Goal: Task Accomplishment & Management: Use online tool/utility

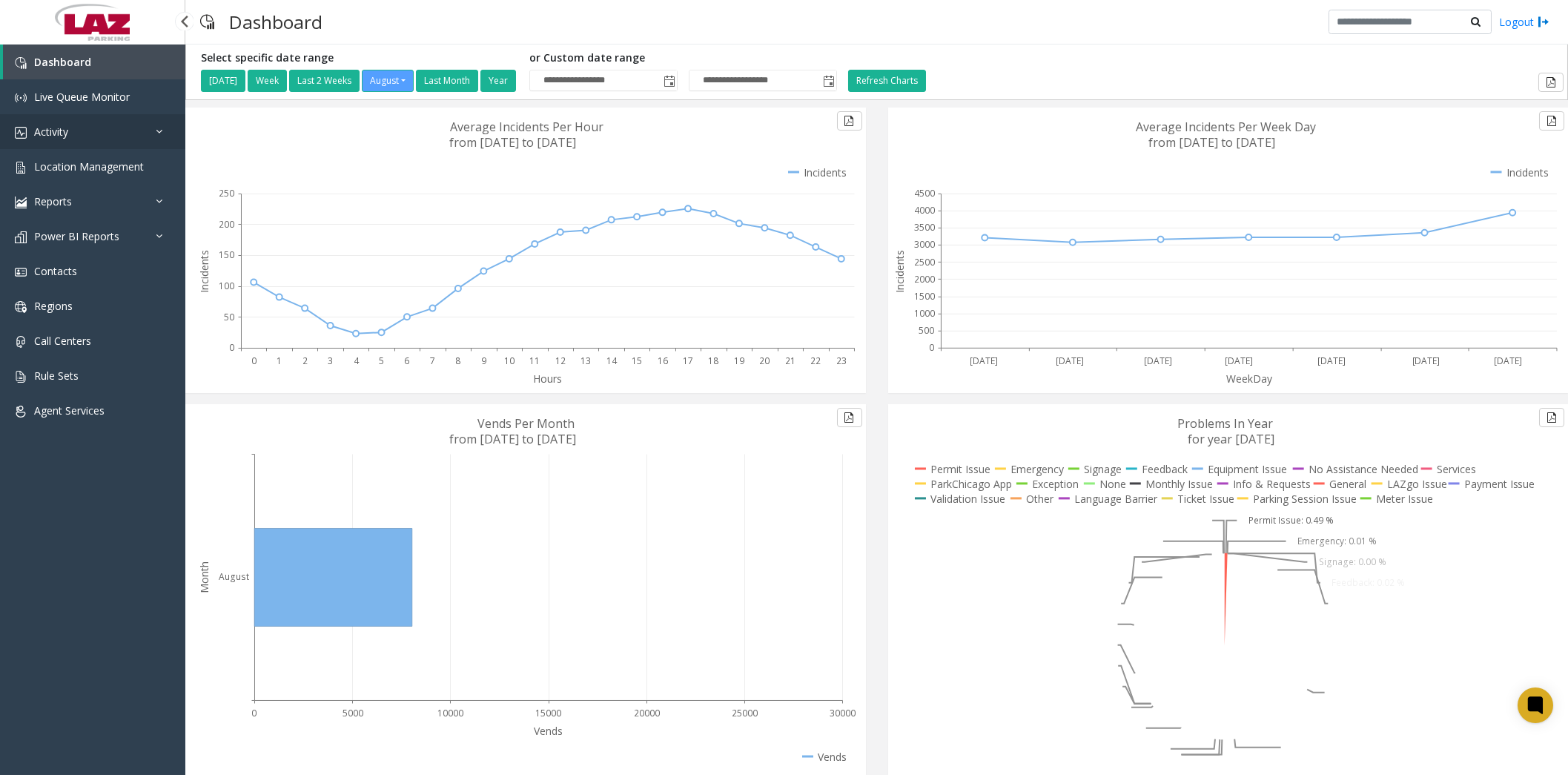
click at [63, 131] on span "Activity" at bounding box center [51, 131] width 34 height 14
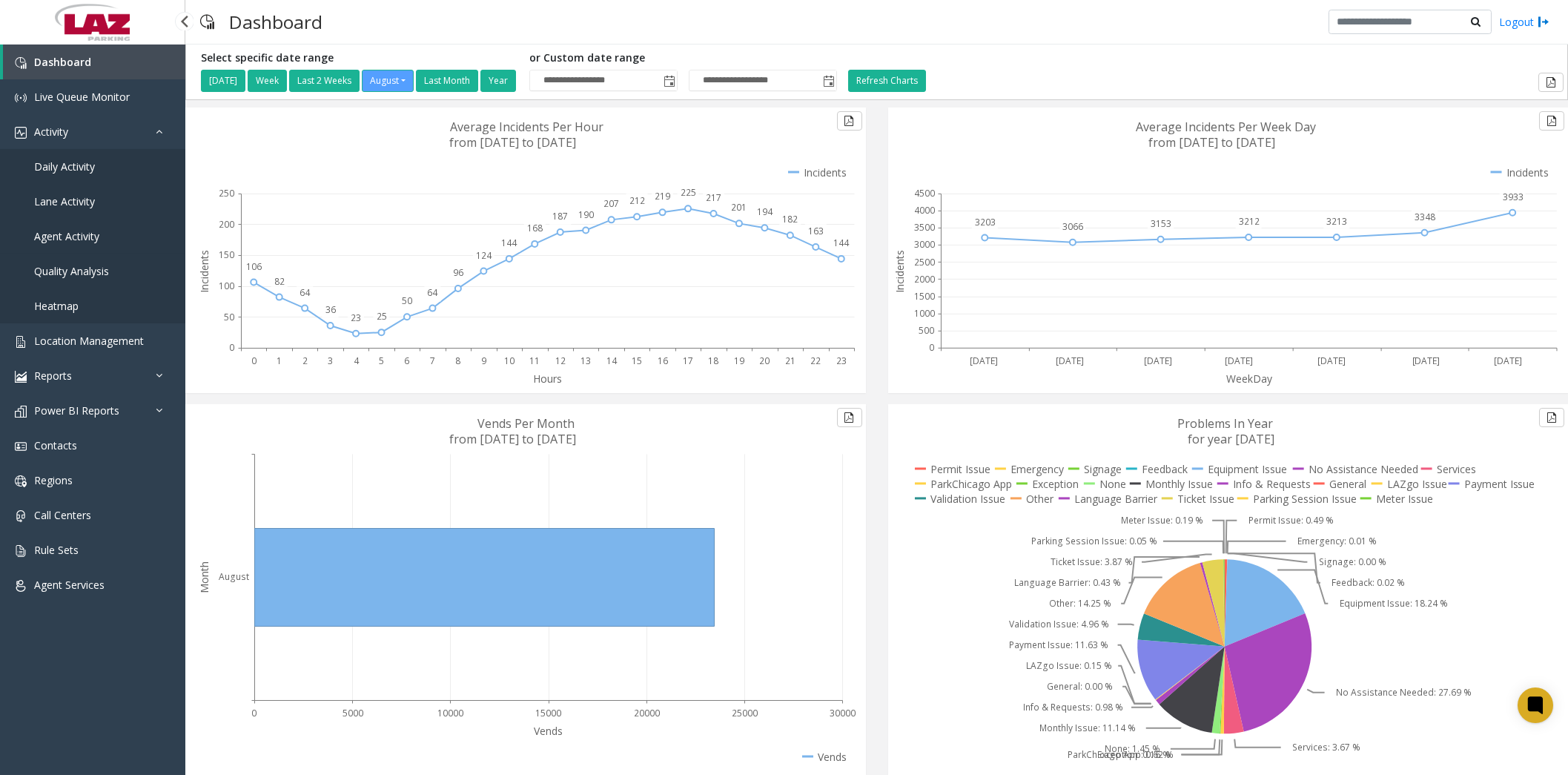
click at [60, 234] on span "Agent Activity" at bounding box center [67, 236] width 66 height 14
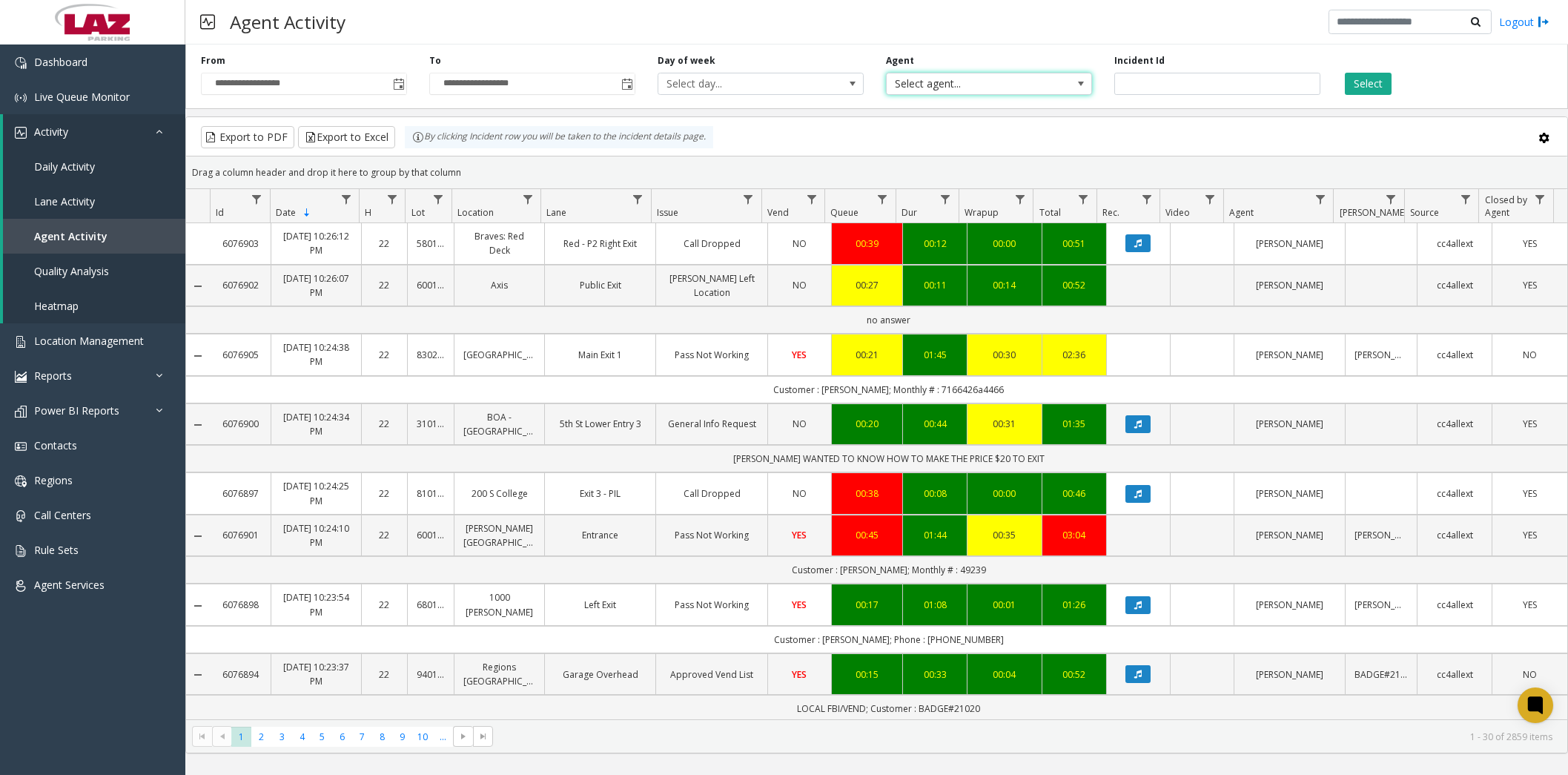
click at [922, 83] on span "Select agent..." at bounding box center [967, 84] width 164 height 21
click at [948, 74] on span "Select agent..." at bounding box center [967, 84] width 164 height 21
type input "******"
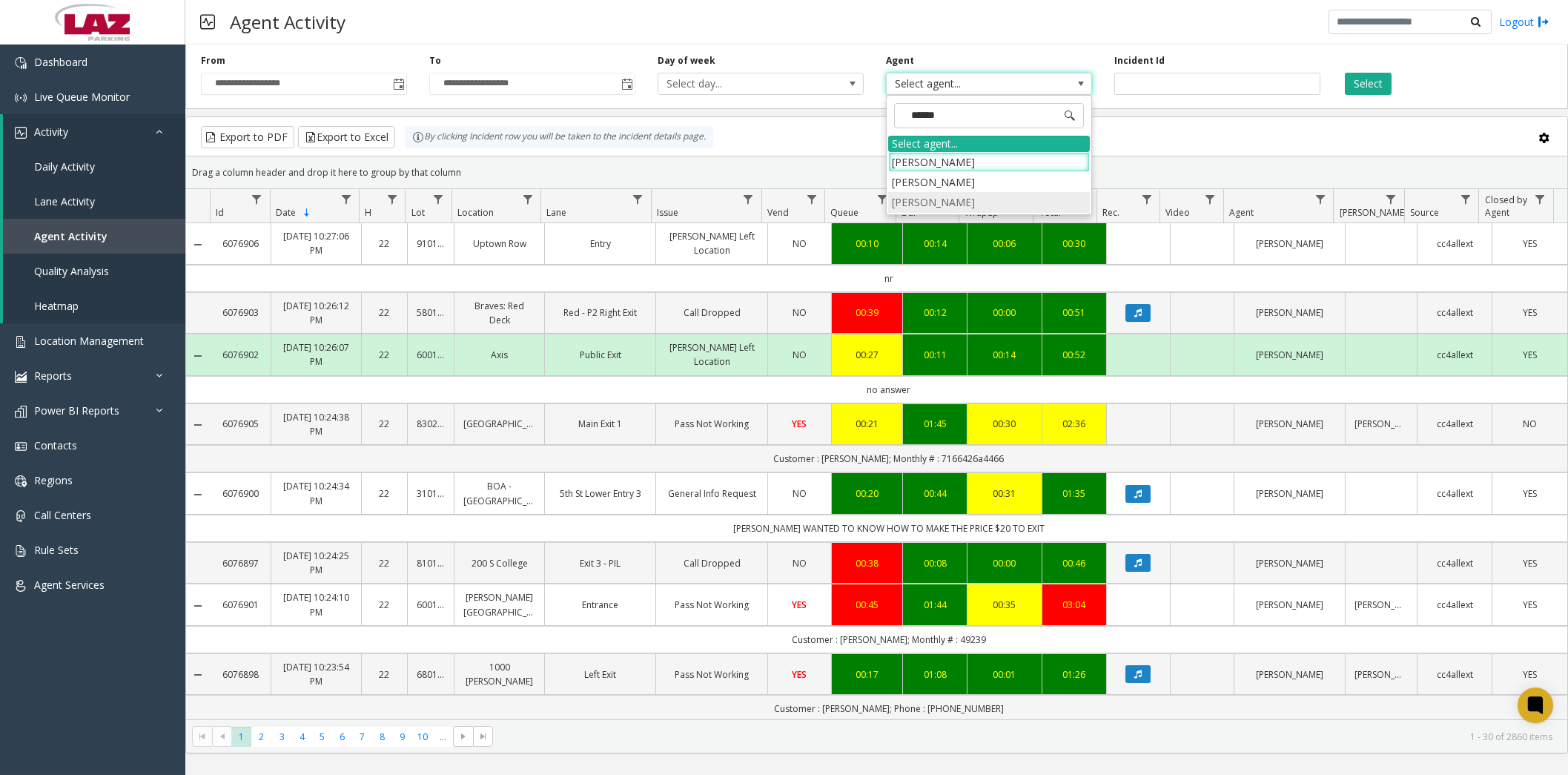
click at [954, 195] on li "[PERSON_NAME]" at bounding box center [988, 202] width 202 height 20
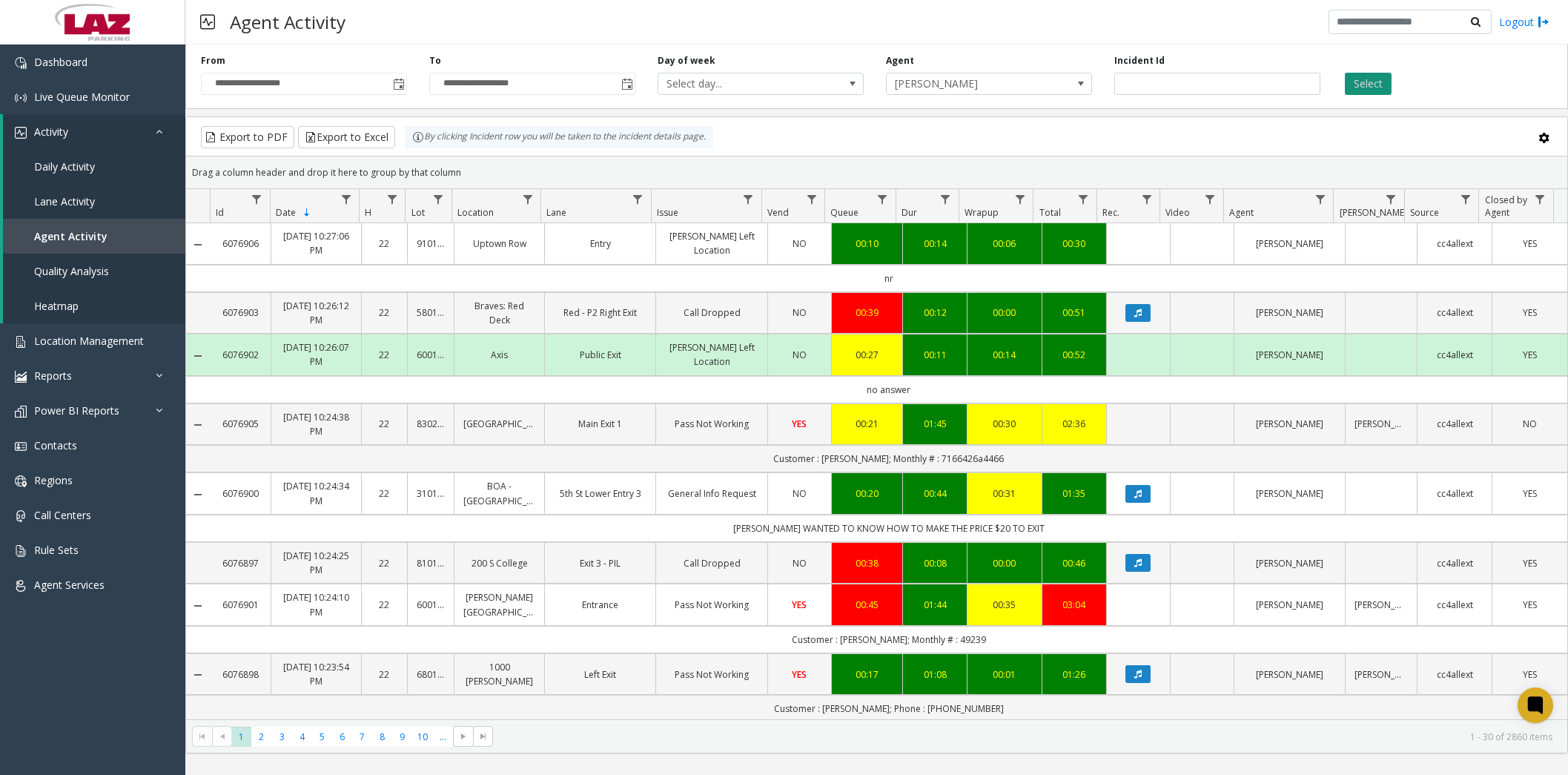
click at [1361, 81] on button "Select" at bounding box center [1367, 84] width 47 height 22
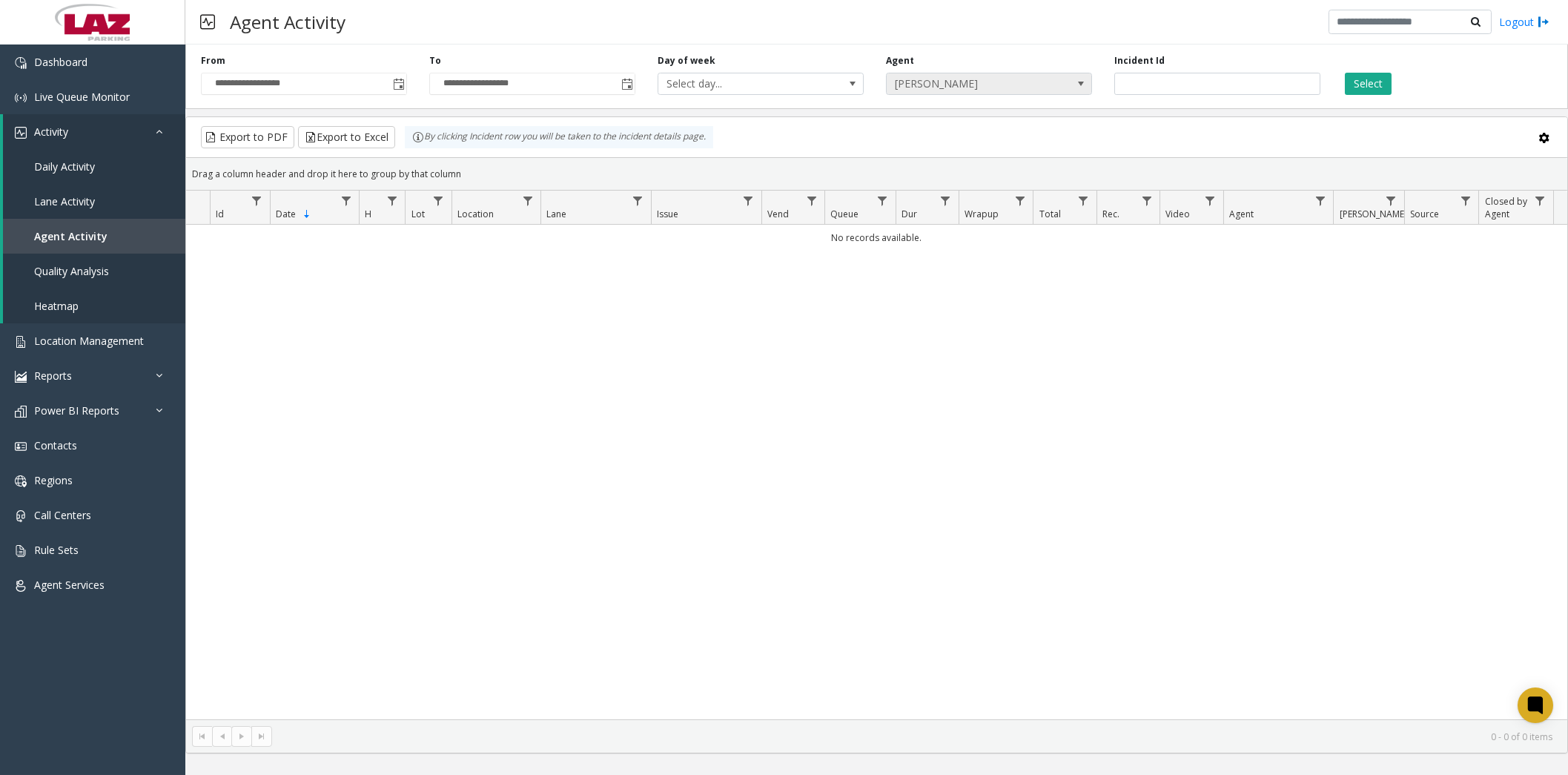
click at [999, 87] on span "[PERSON_NAME]" at bounding box center [967, 84] width 164 height 21
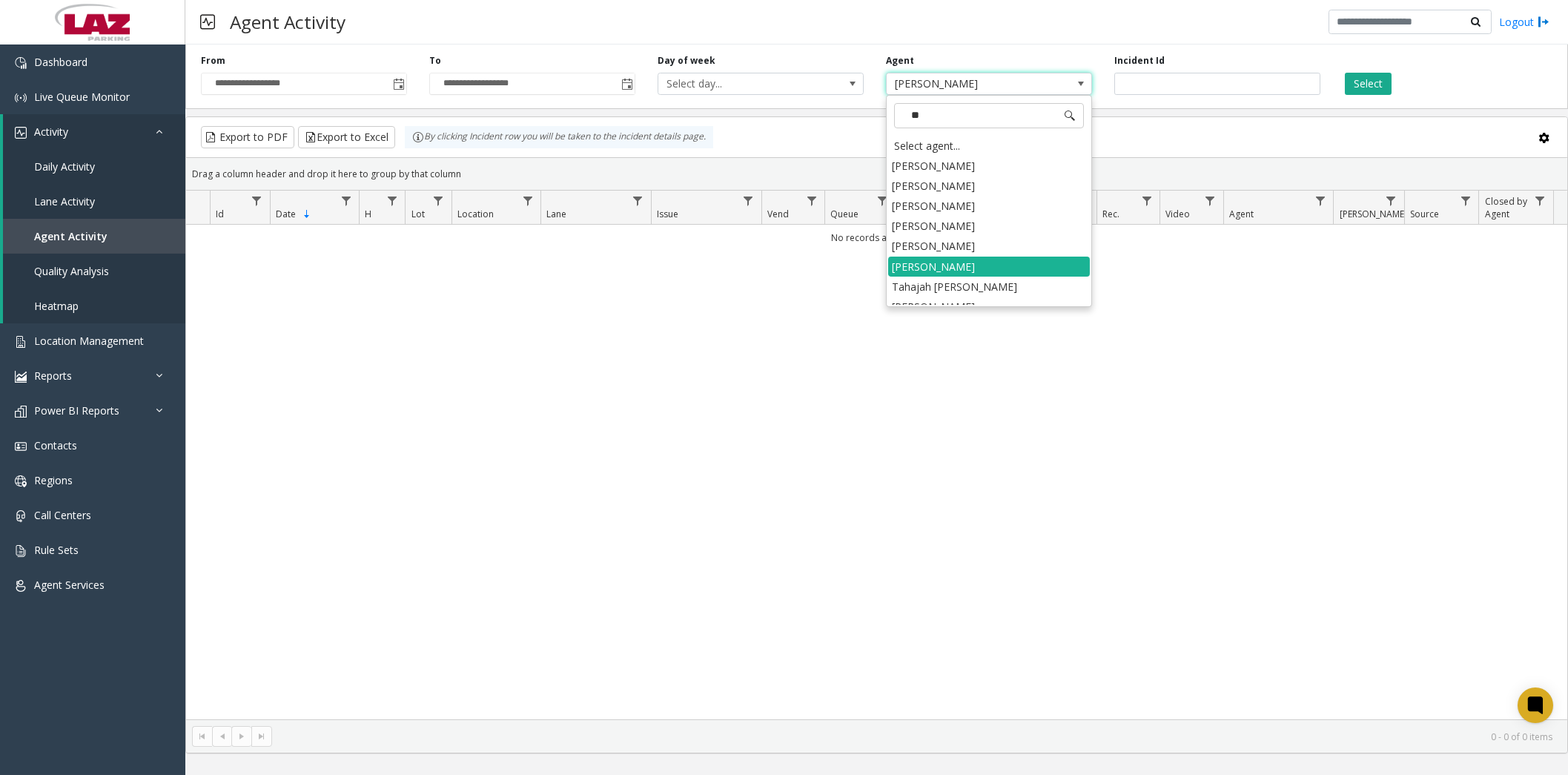
scroll to position [298, 0]
type input "***"
drag, startPoint x: 948, startPoint y: 220, endPoint x: 971, endPoint y: 211, distance: 24.7
click at [951, 219] on li "[PERSON_NAME]" at bounding box center [988, 227] width 202 height 20
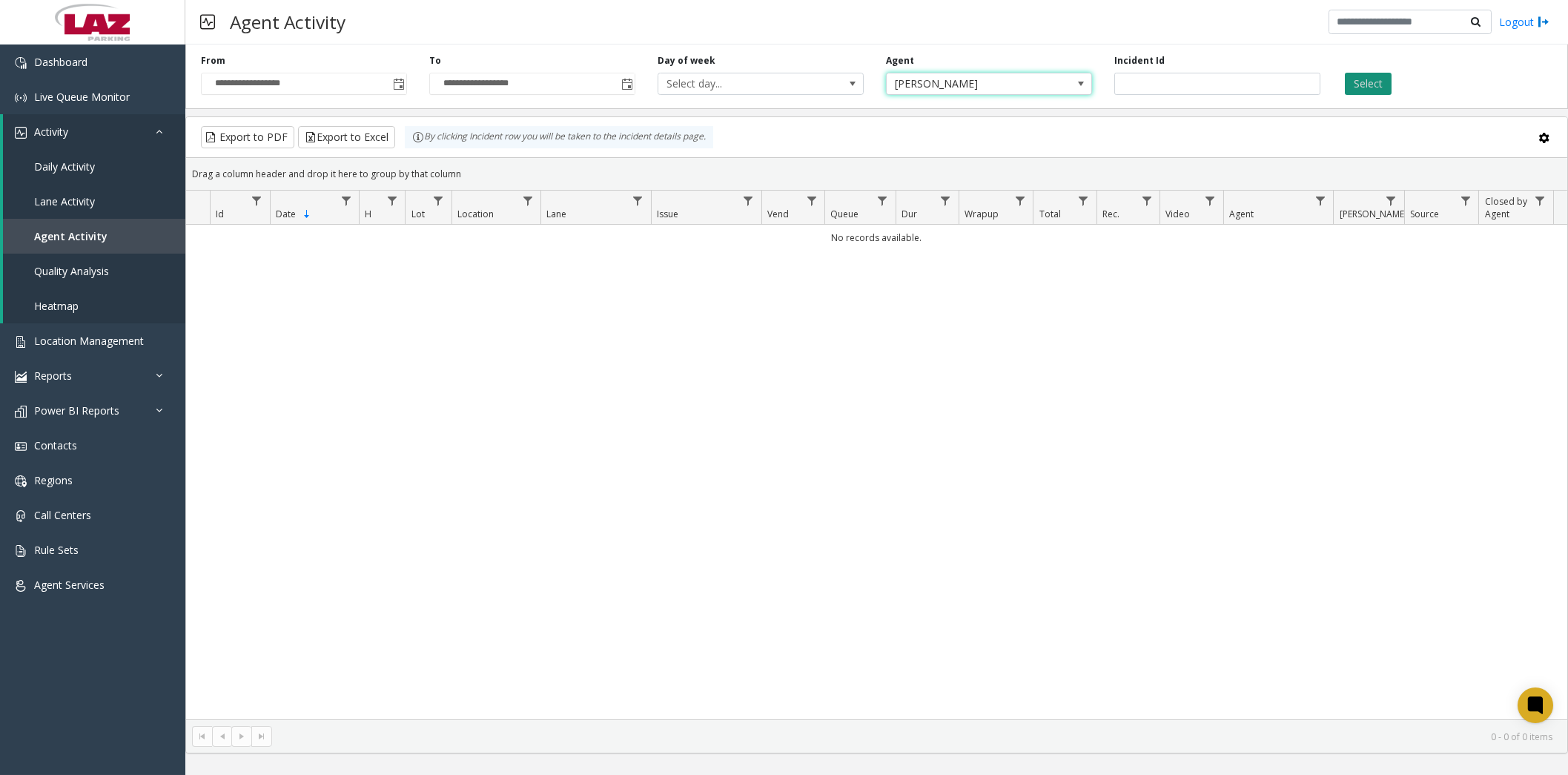
click at [1364, 79] on button "Select" at bounding box center [1367, 84] width 47 height 22
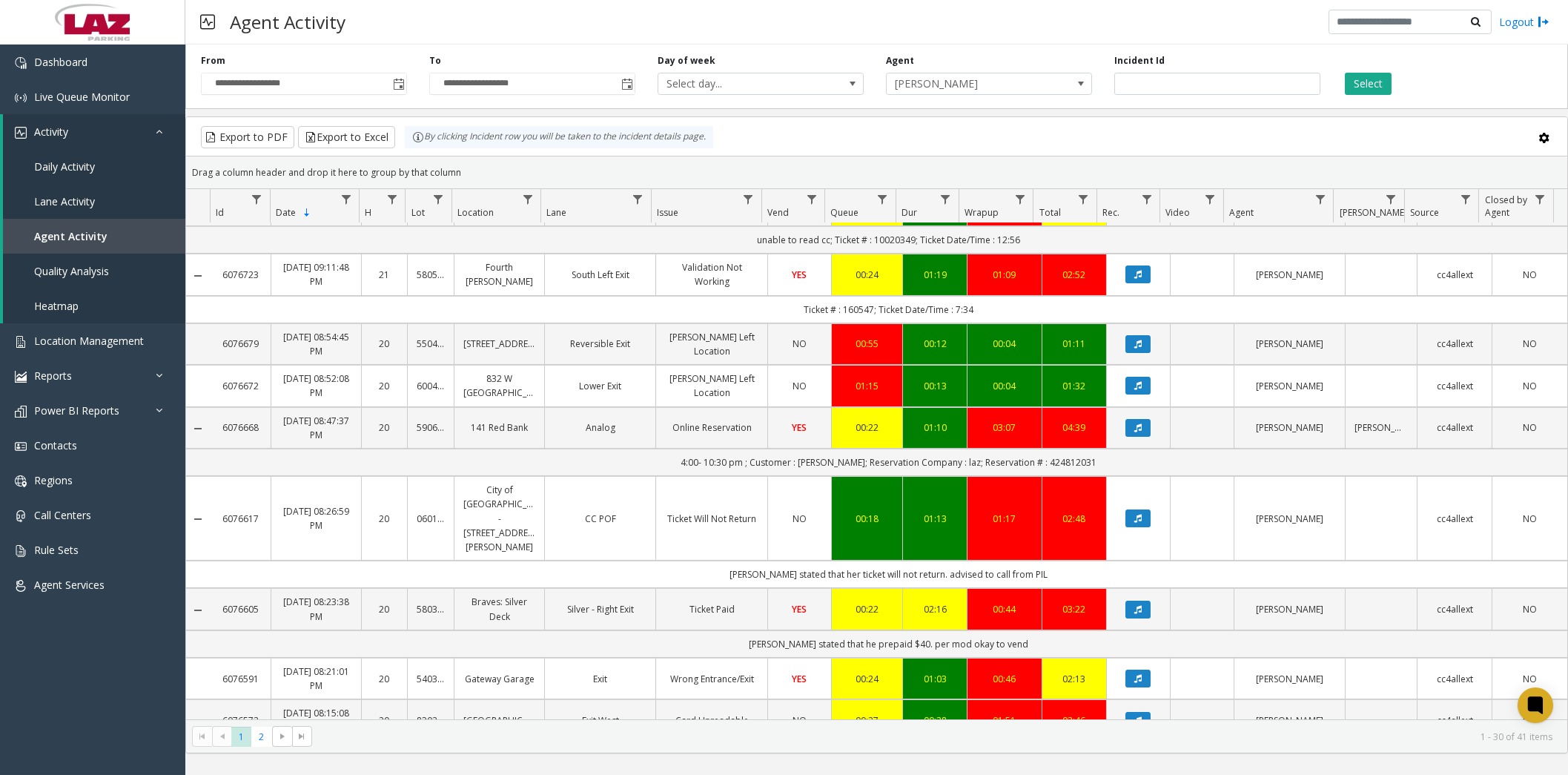
scroll to position [1359, 0]
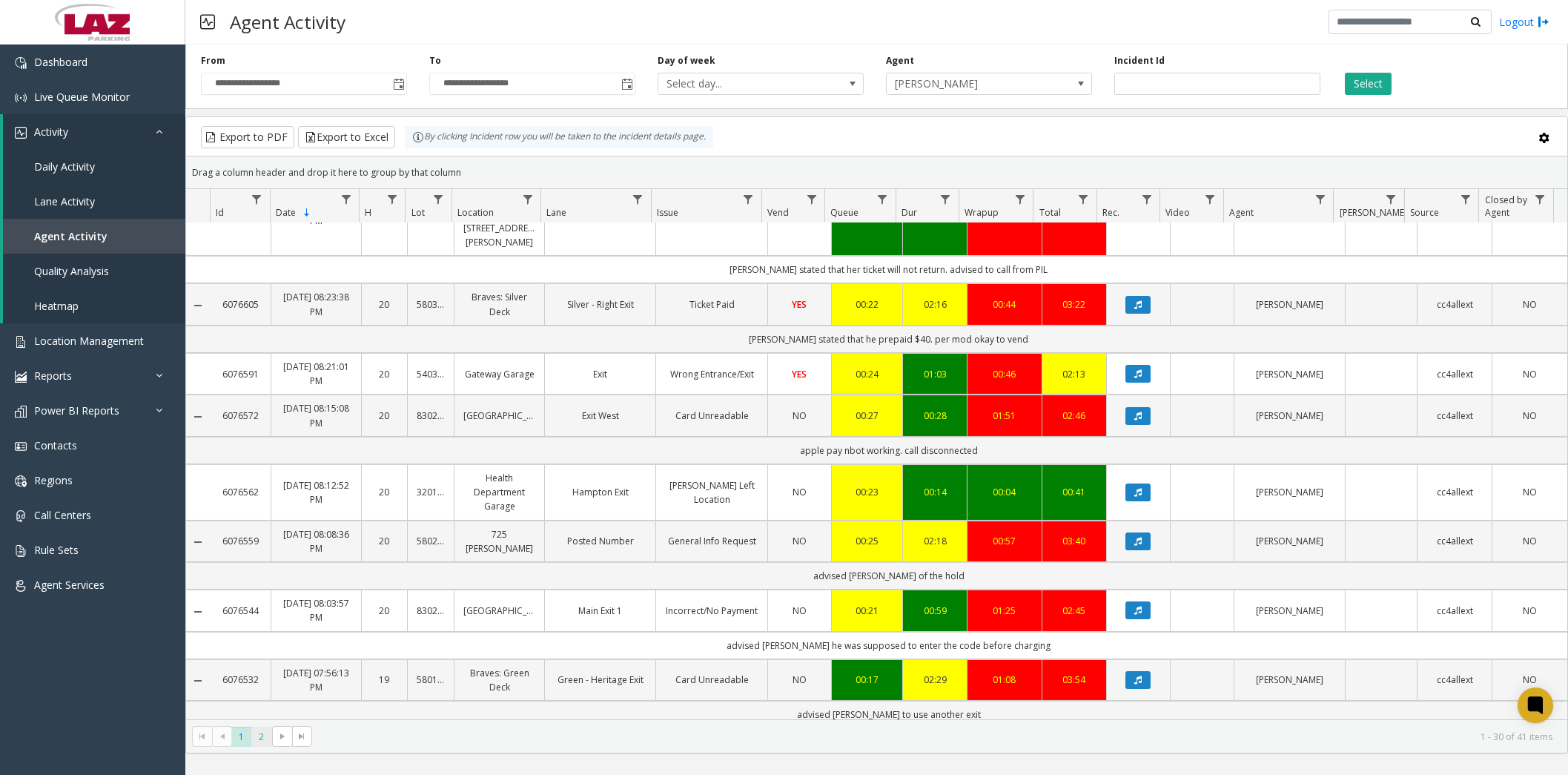
click at [258, 738] on span "2" at bounding box center [261, 736] width 20 height 20
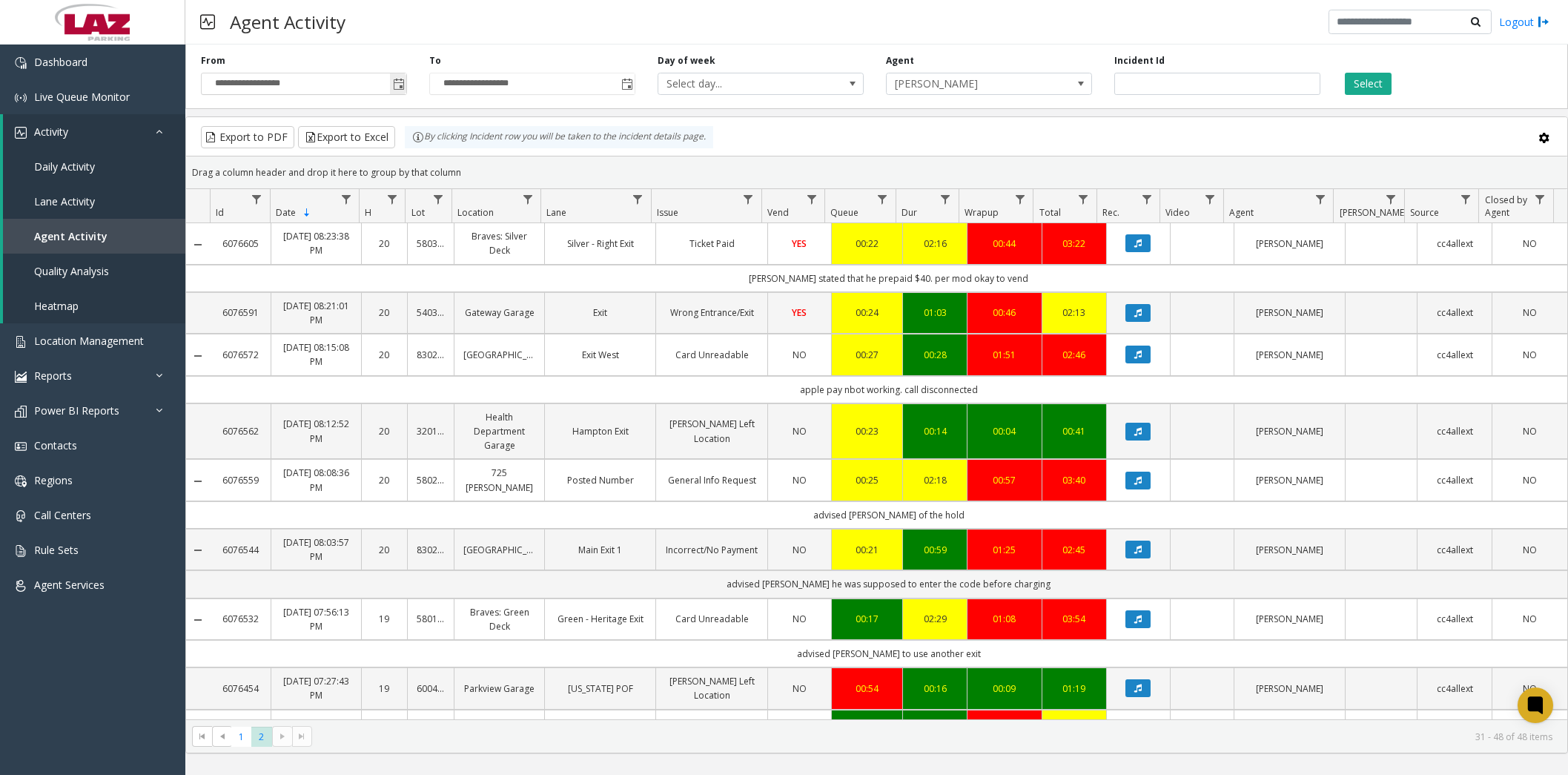
drag, startPoint x: 392, startPoint y: 81, endPoint x: 392, endPoint y: 92, distance: 11.0
click at [393, 81] on span "Toggle popup" at bounding box center [399, 85] width 12 height 12
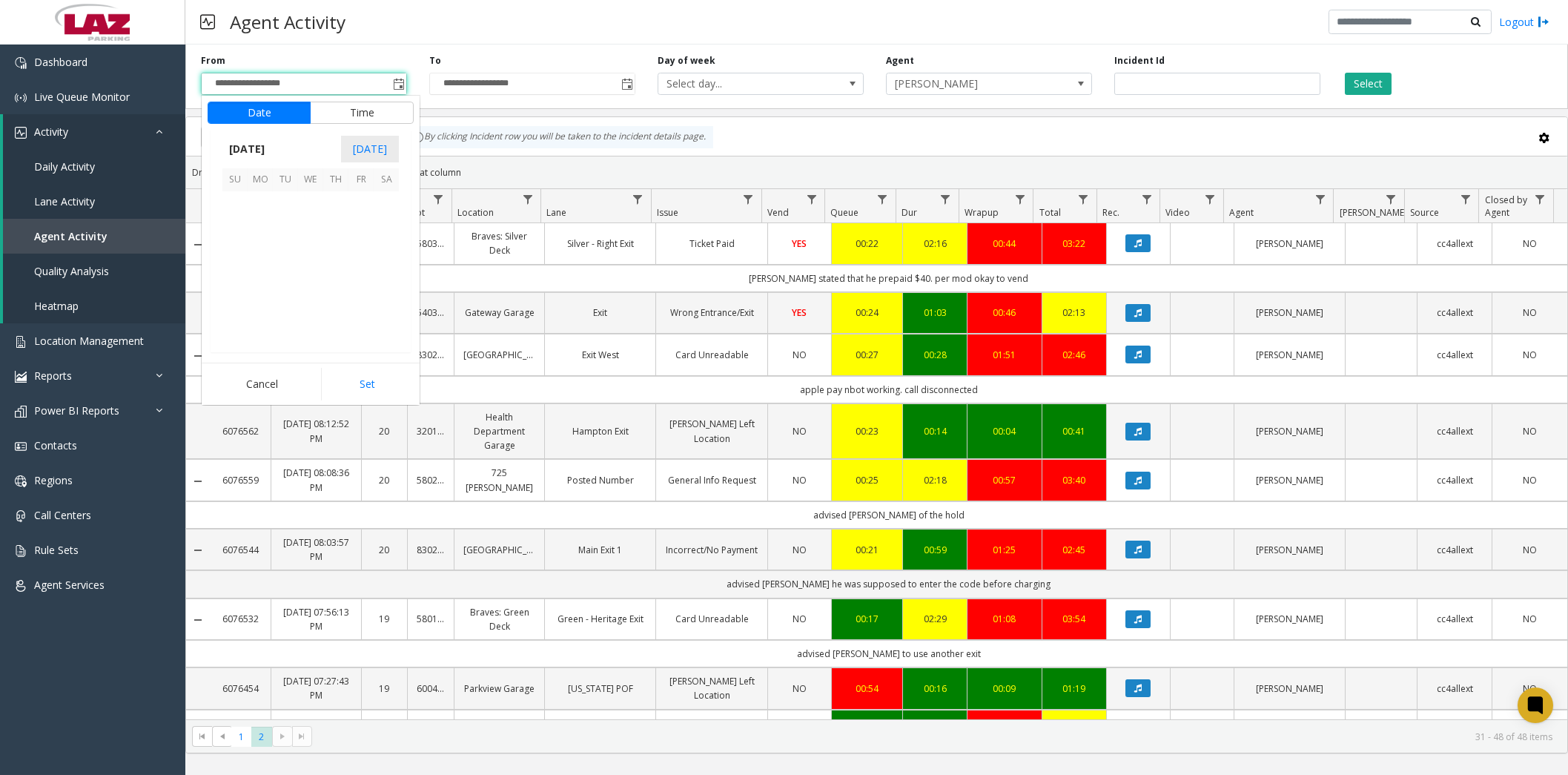
scroll to position [265959, 0]
click at [241, 308] on span "24" at bounding box center [235, 304] width 25 height 25
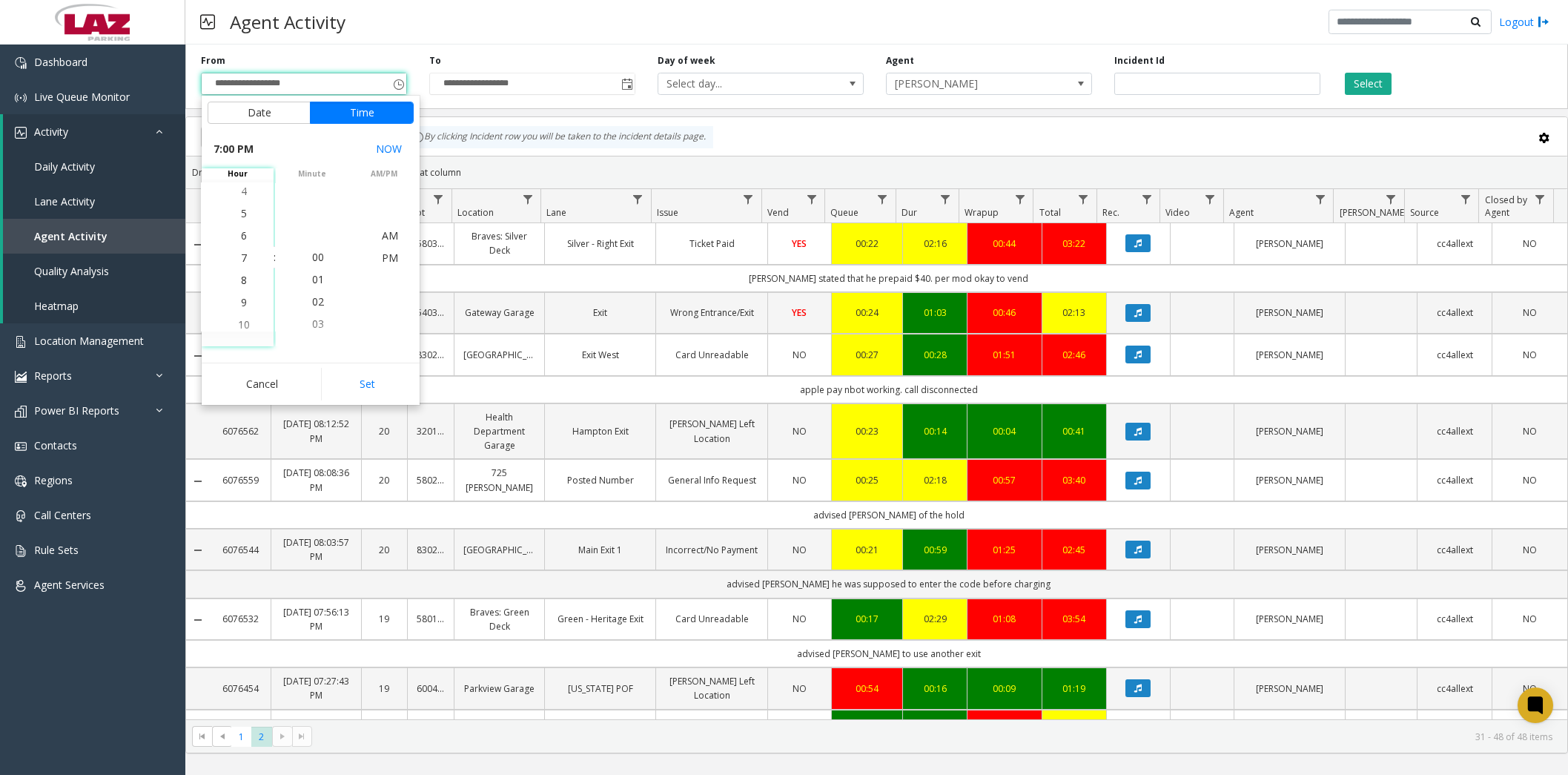
scroll to position [400, 0]
click at [241, 239] on span "5" at bounding box center [244, 236] width 6 height 14
click at [312, 261] on span "00" at bounding box center [318, 257] width 12 height 14
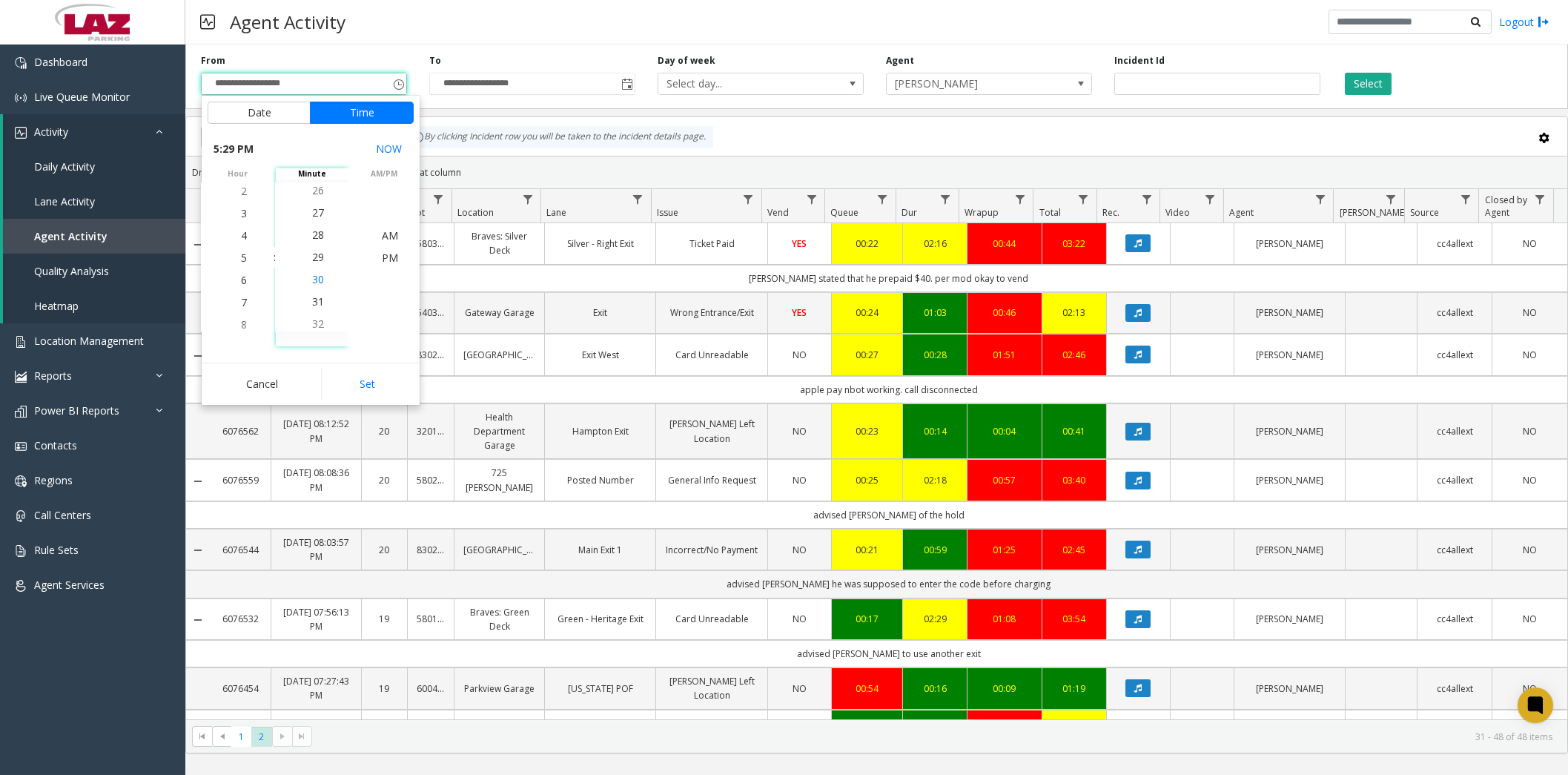
click at [314, 280] on span "30" at bounding box center [318, 280] width 12 height 14
click at [389, 255] on span "PM" at bounding box center [390, 258] width 16 height 14
click at [383, 256] on span "PM" at bounding box center [390, 258] width 16 height 14
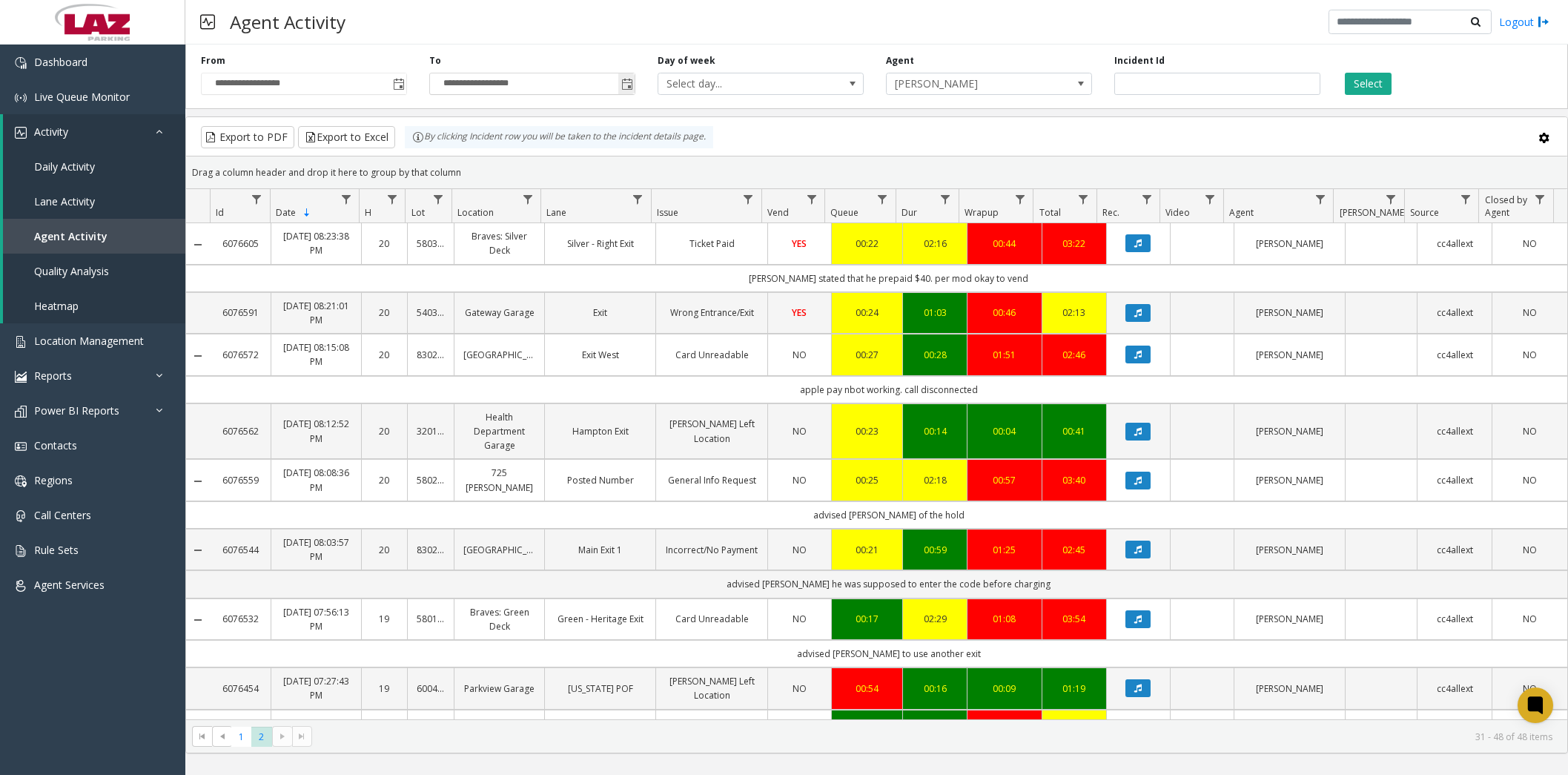
click at [627, 86] on span "Toggle popup" at bounding box center [627, 85] width 12 height 12
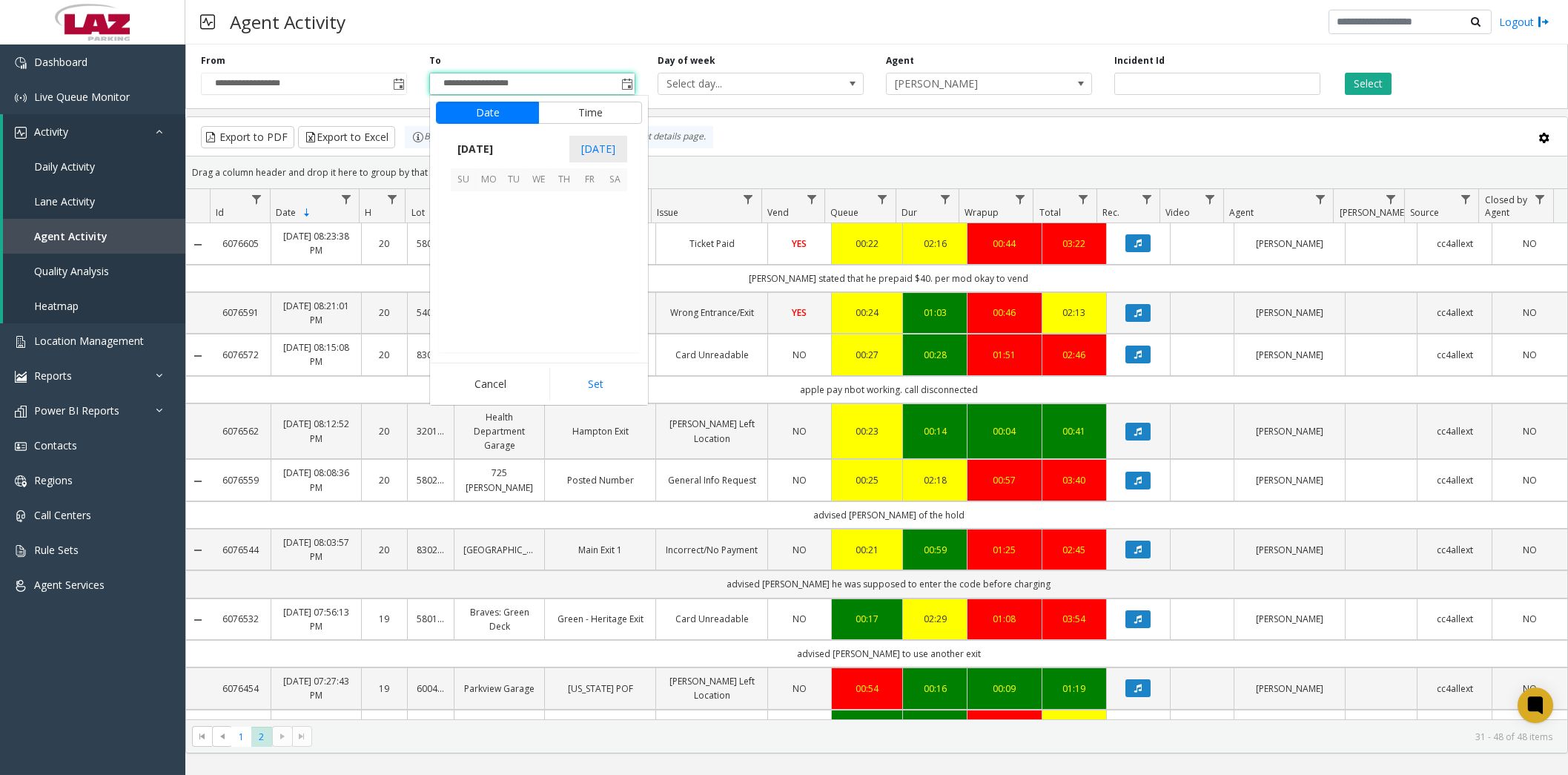
scroll to position [22, 0]
click at [470, 303] on span "24" at bounding box center [462, 304] width 25 height 25
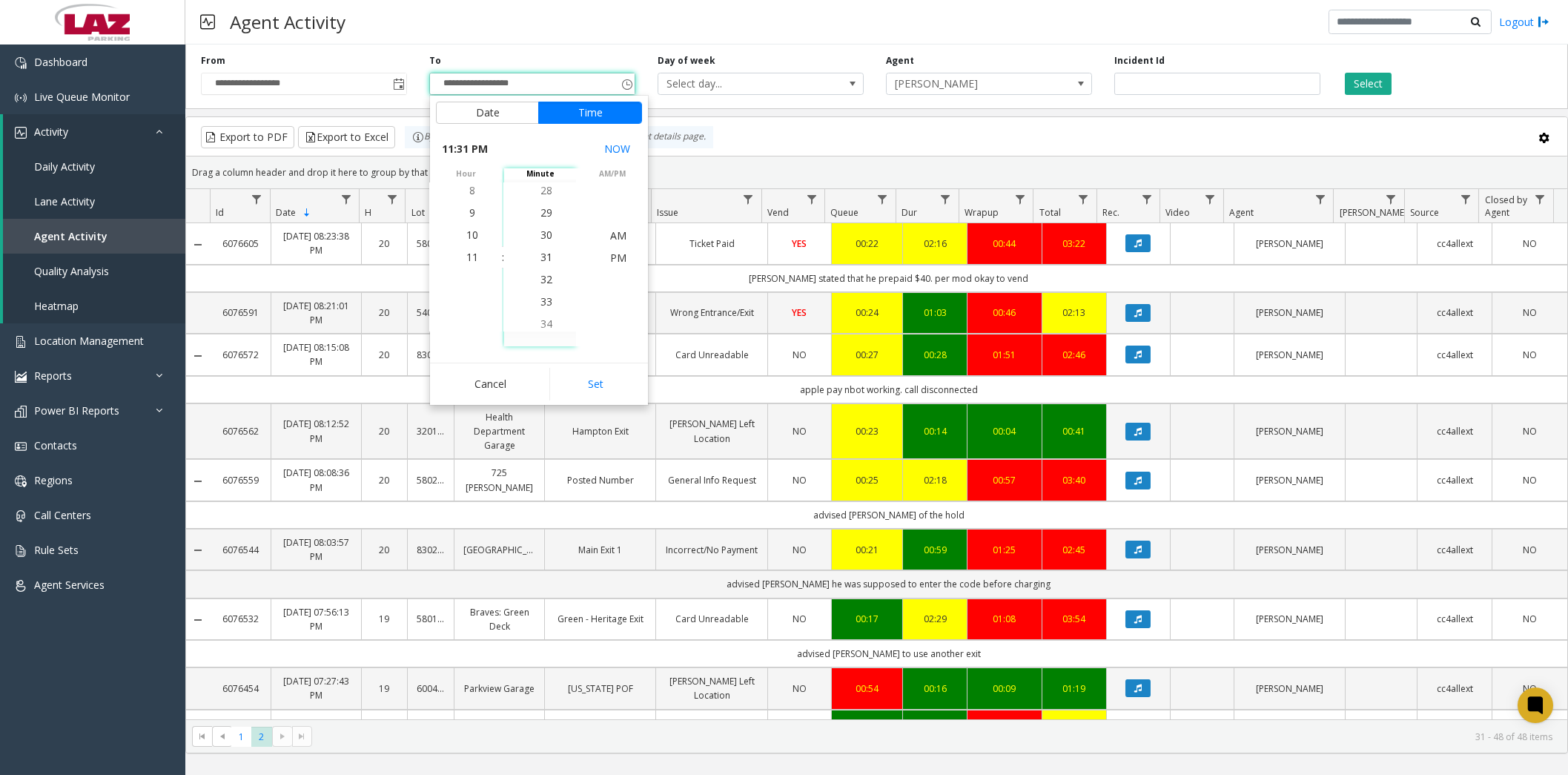
scroll to position [668, 0]
click at [612, 261] on span "PM" at bounding box center [617, 258] width 16 height 14
click at [617, 381] on button "Set" at bounding box center [596, 384] width 93 height 33
type input "**********"
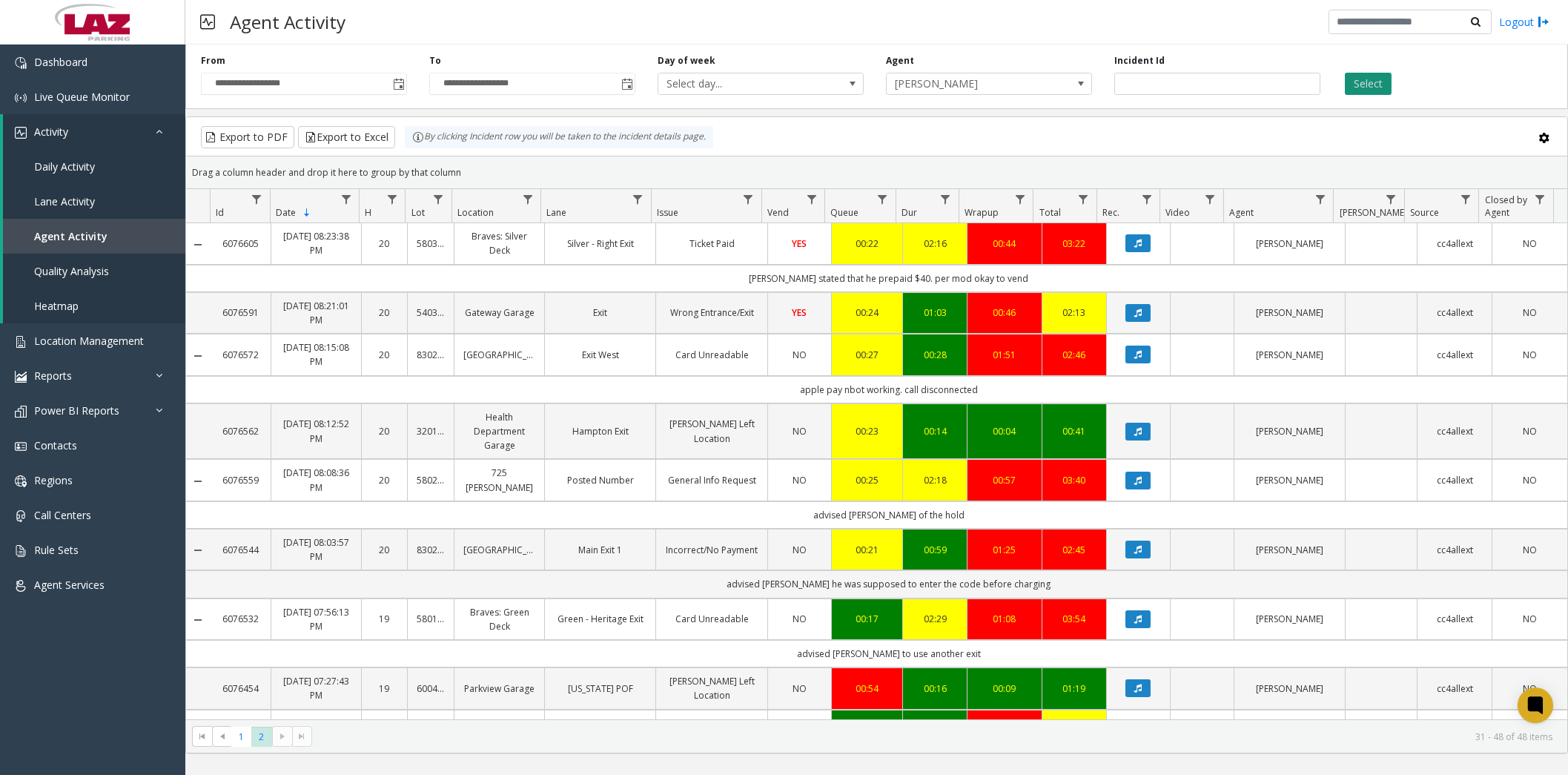
click at [1361, 85] on button "Select" at bounding box center [1367, 84] width 47 height 22
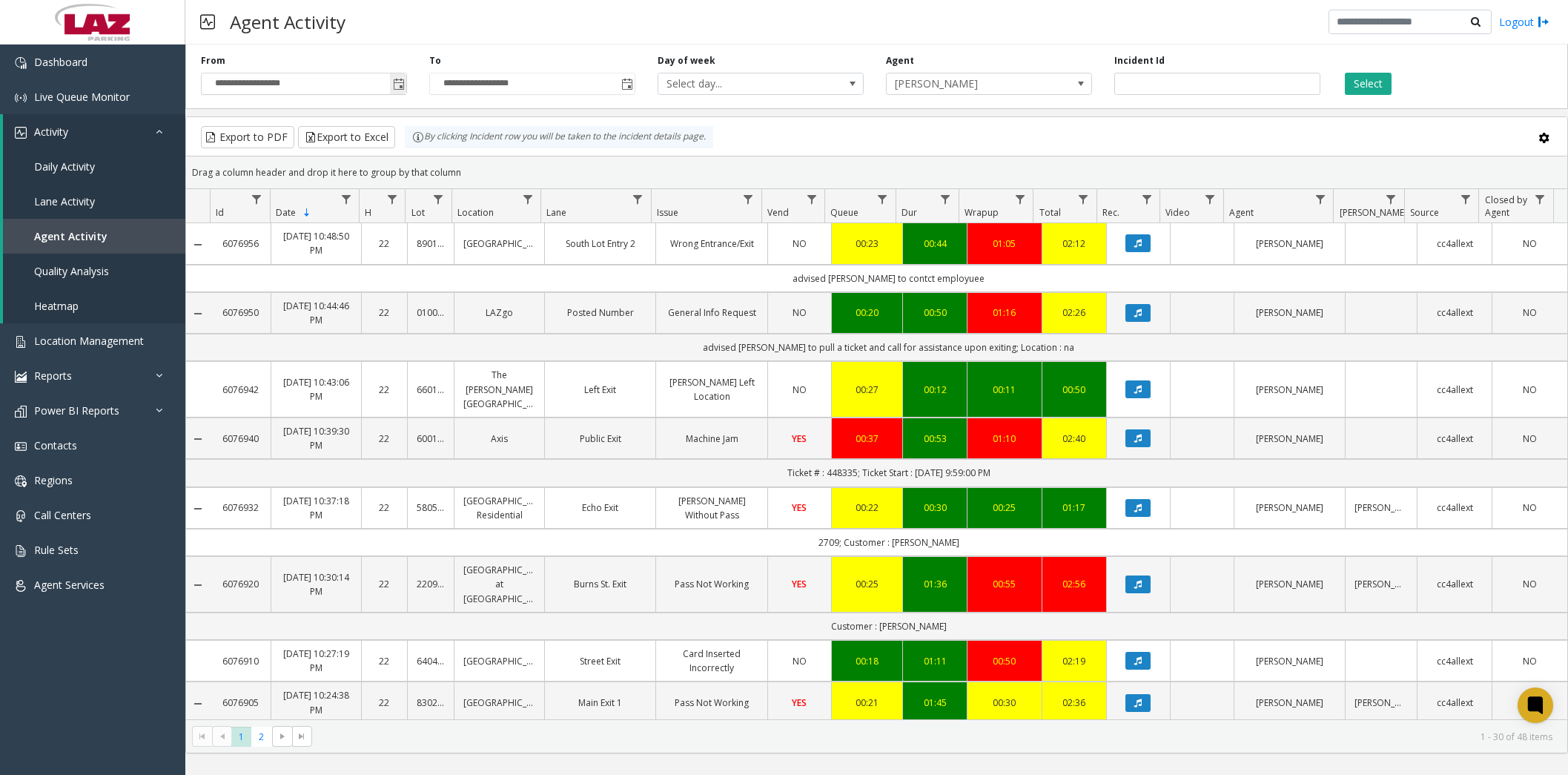
click at [403, 85] on span "Toggle popup" at bounding box center [399, 85] width 12 height 12
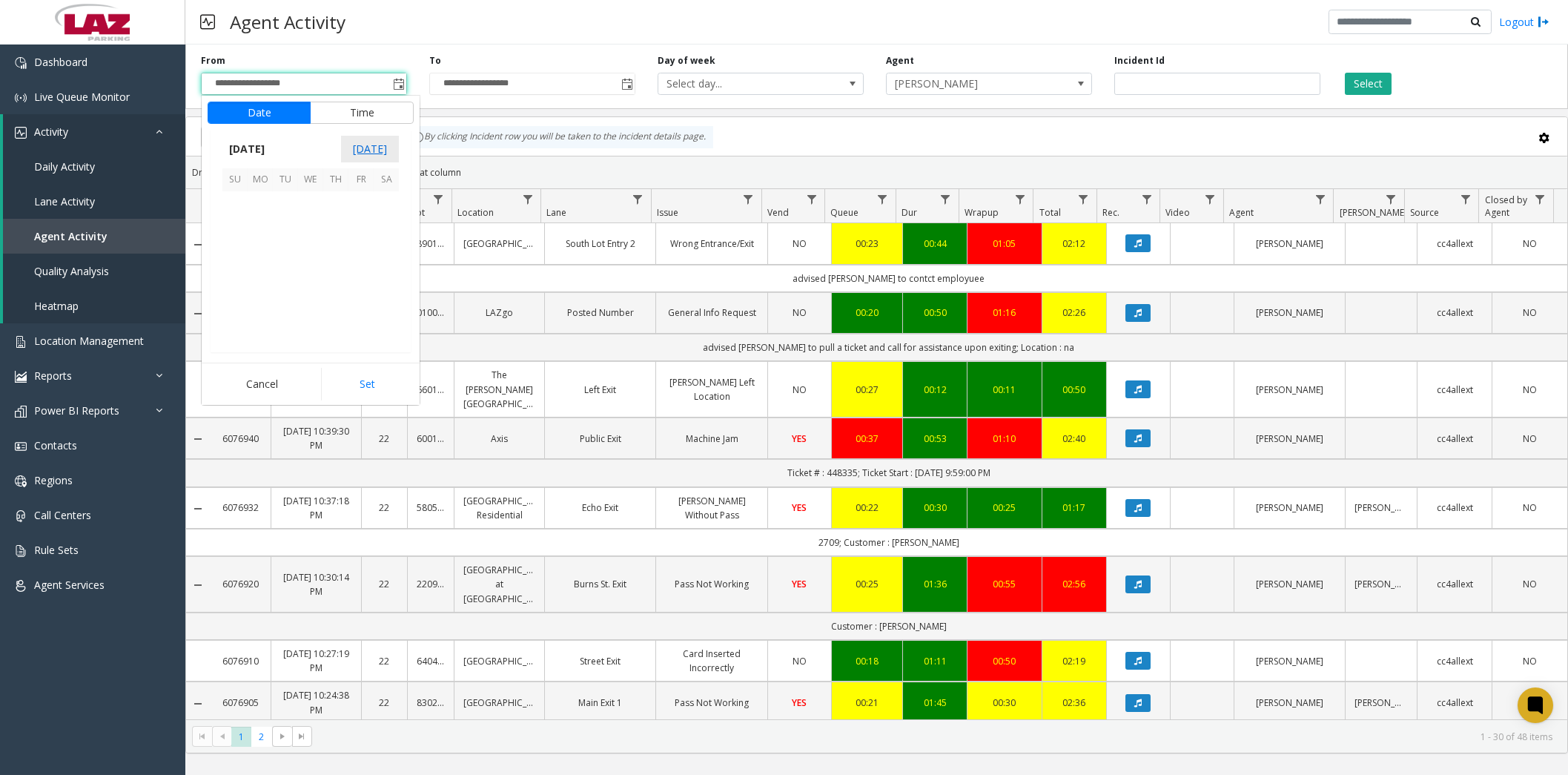
scroll to position [265959, 0]
click at [235, 301] on span "24" at bounding box center [235, 304] width 25 height 25
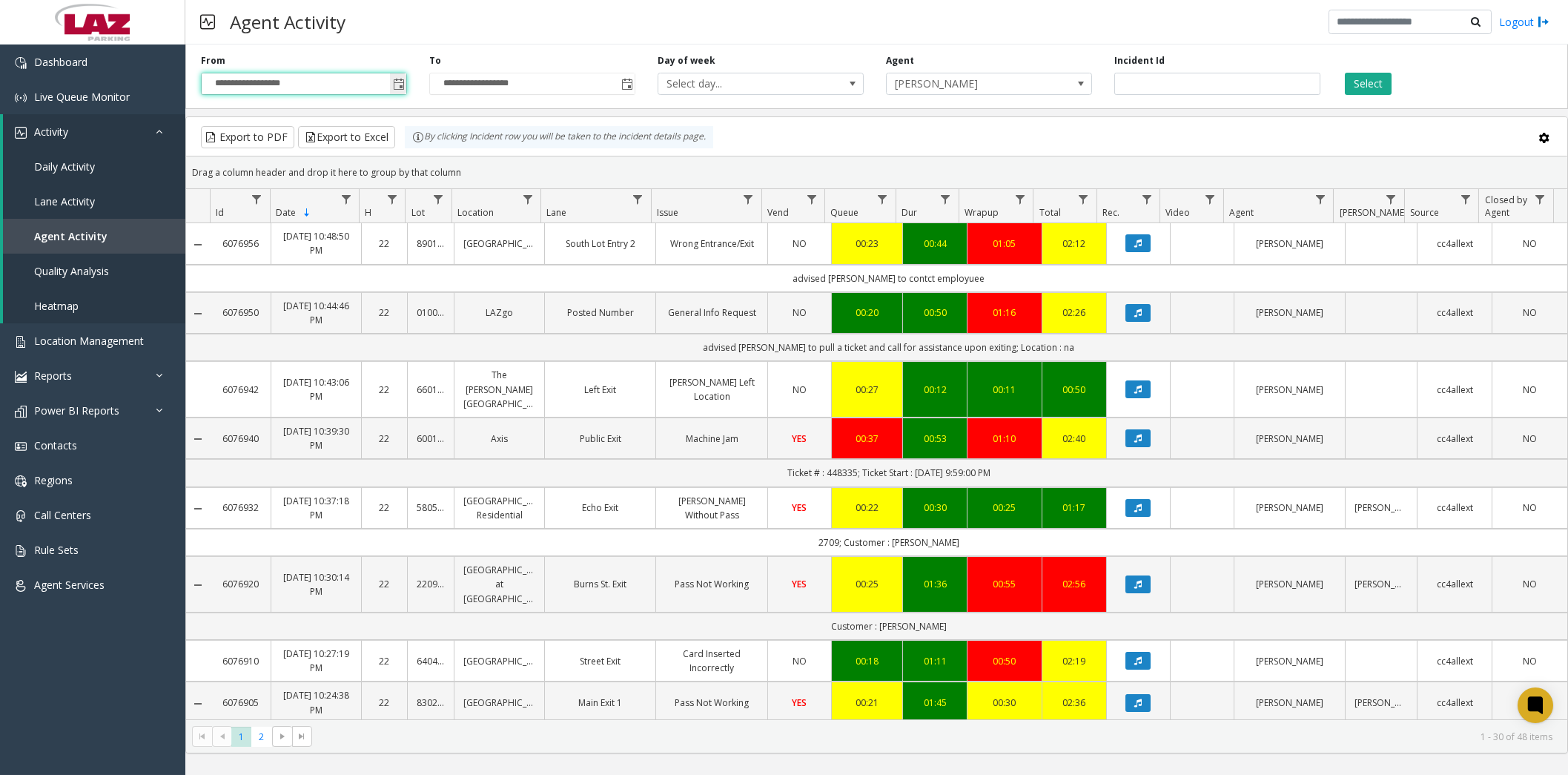
click at [401, 87] on span "Toggle popup" at bounding box center [399, 85] width 12 height 12
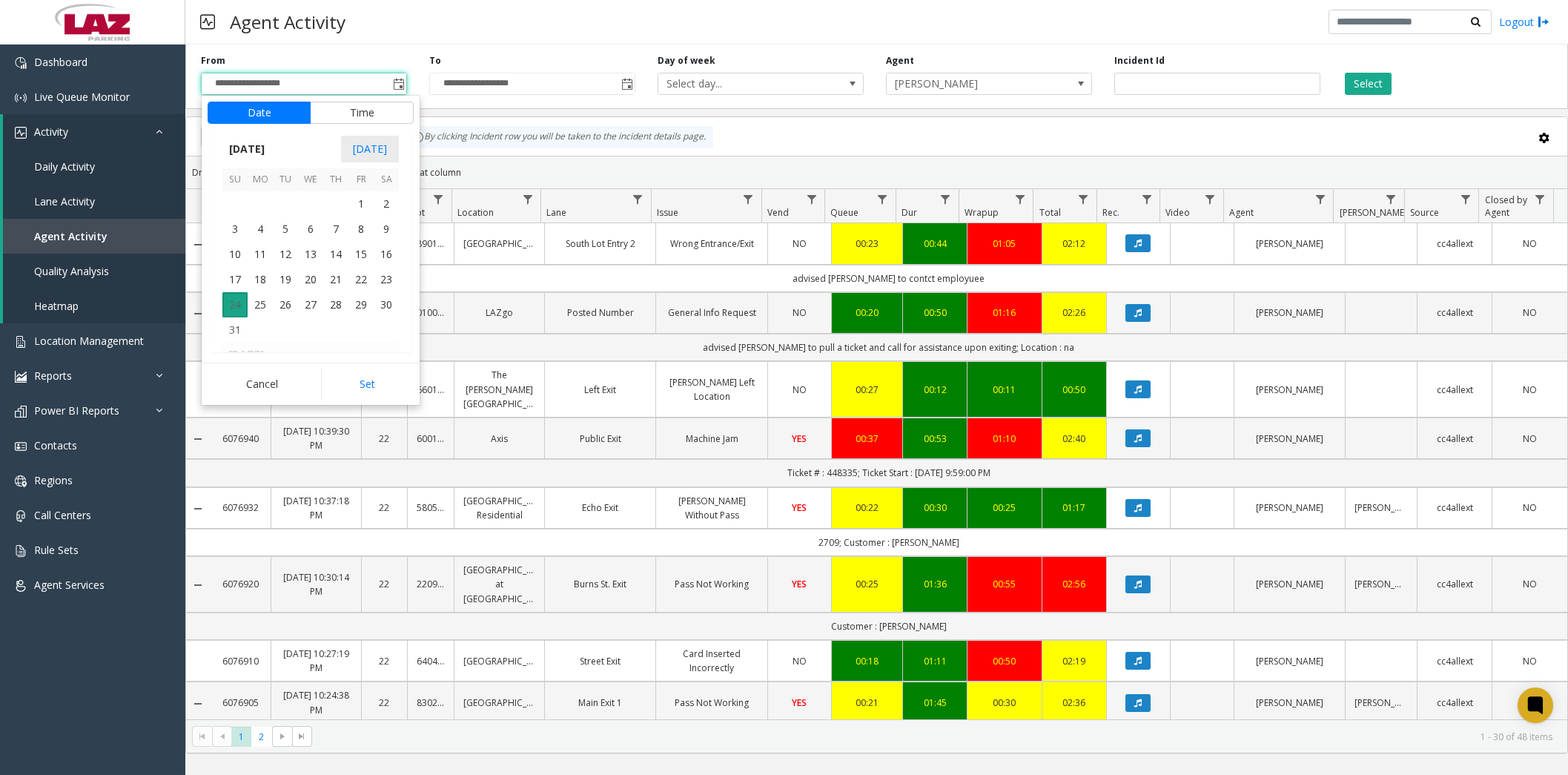
click at [238, 303] on span "24" at bounding box center [235, 304] width 25 height 25
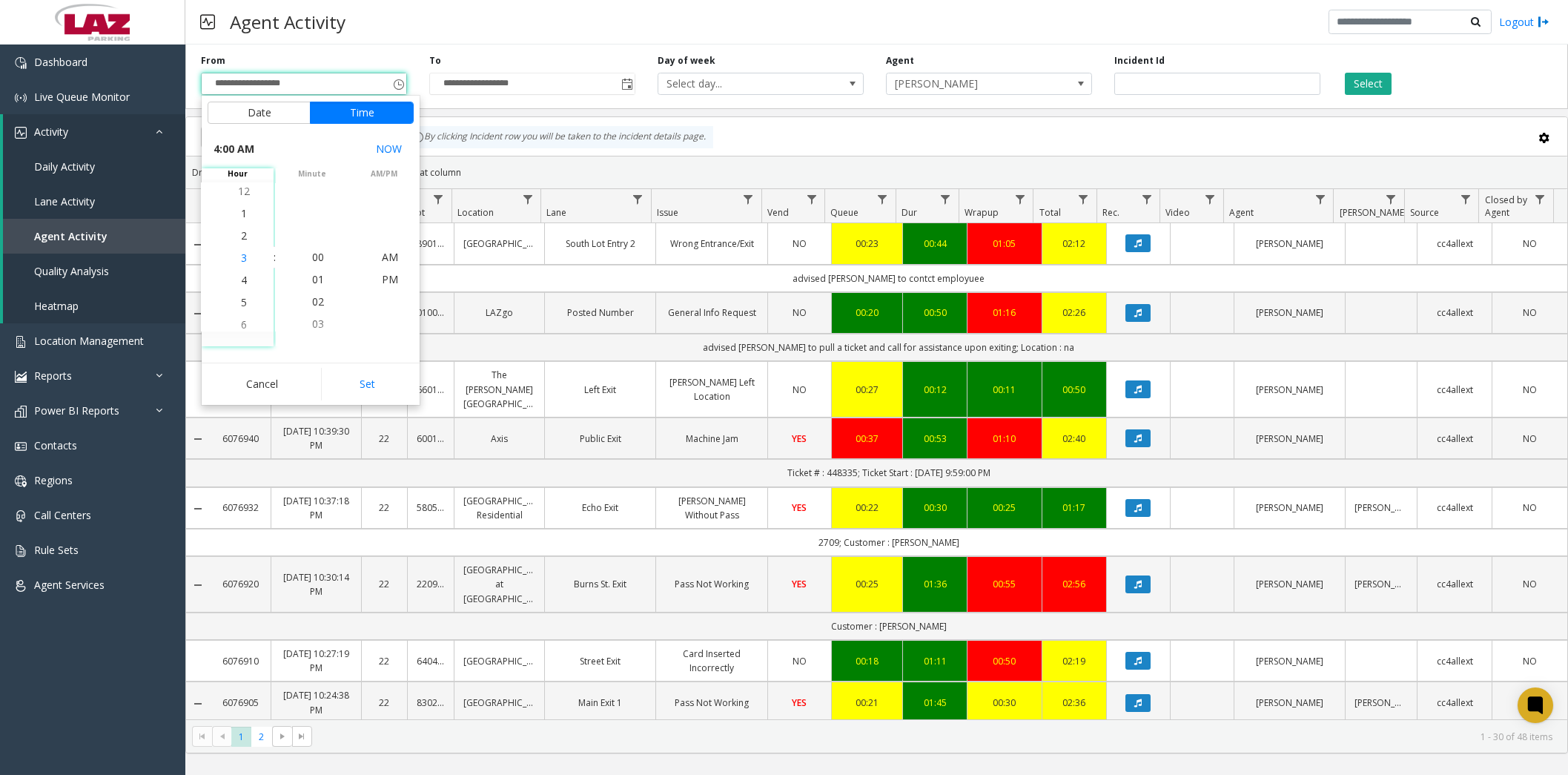
scroll to position [89, 0]
click at [231, 281] on li "5" at bounding box center [244, 280] width 52 height 22
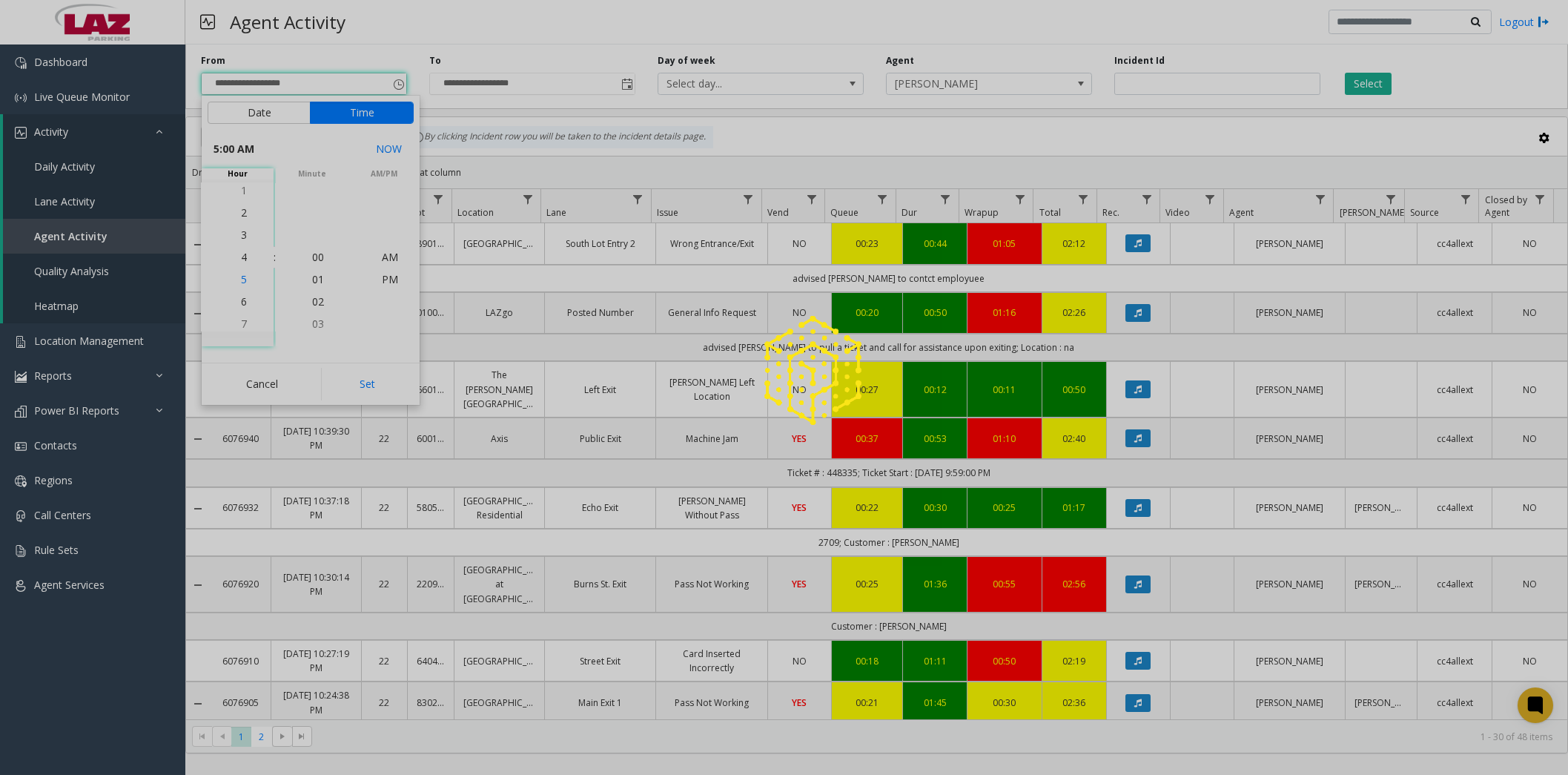
scroll to position [111, 0]
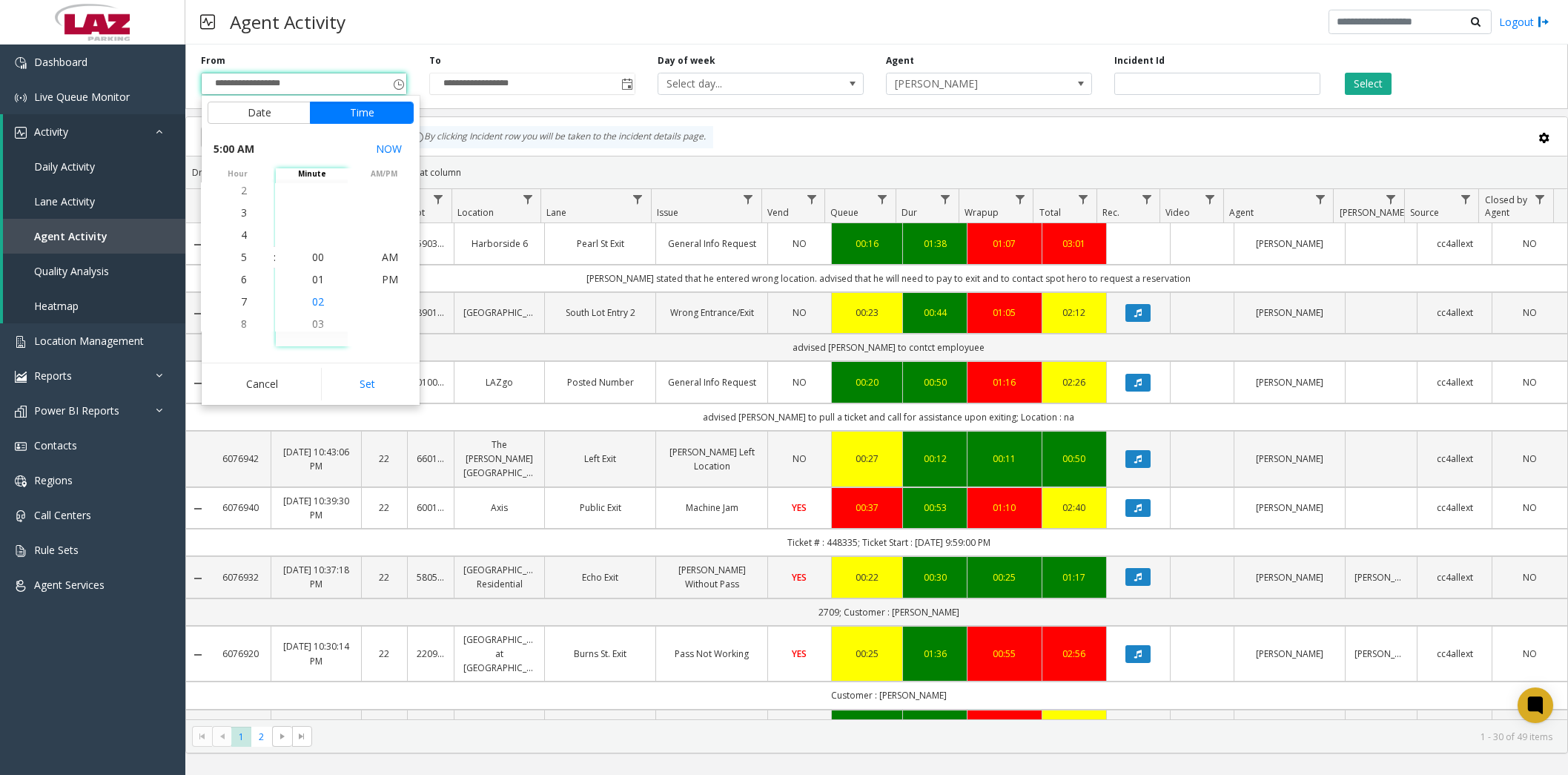
click at [312, 304] on span "02" at bounding box center [318, 301] width 12 height 14
click at [312, 301] on span "30" at bounding box center [318, 301] width 12 height 14
click at [382, 279] on span "PM" at bounding box center [390, 280] width 16 height 14
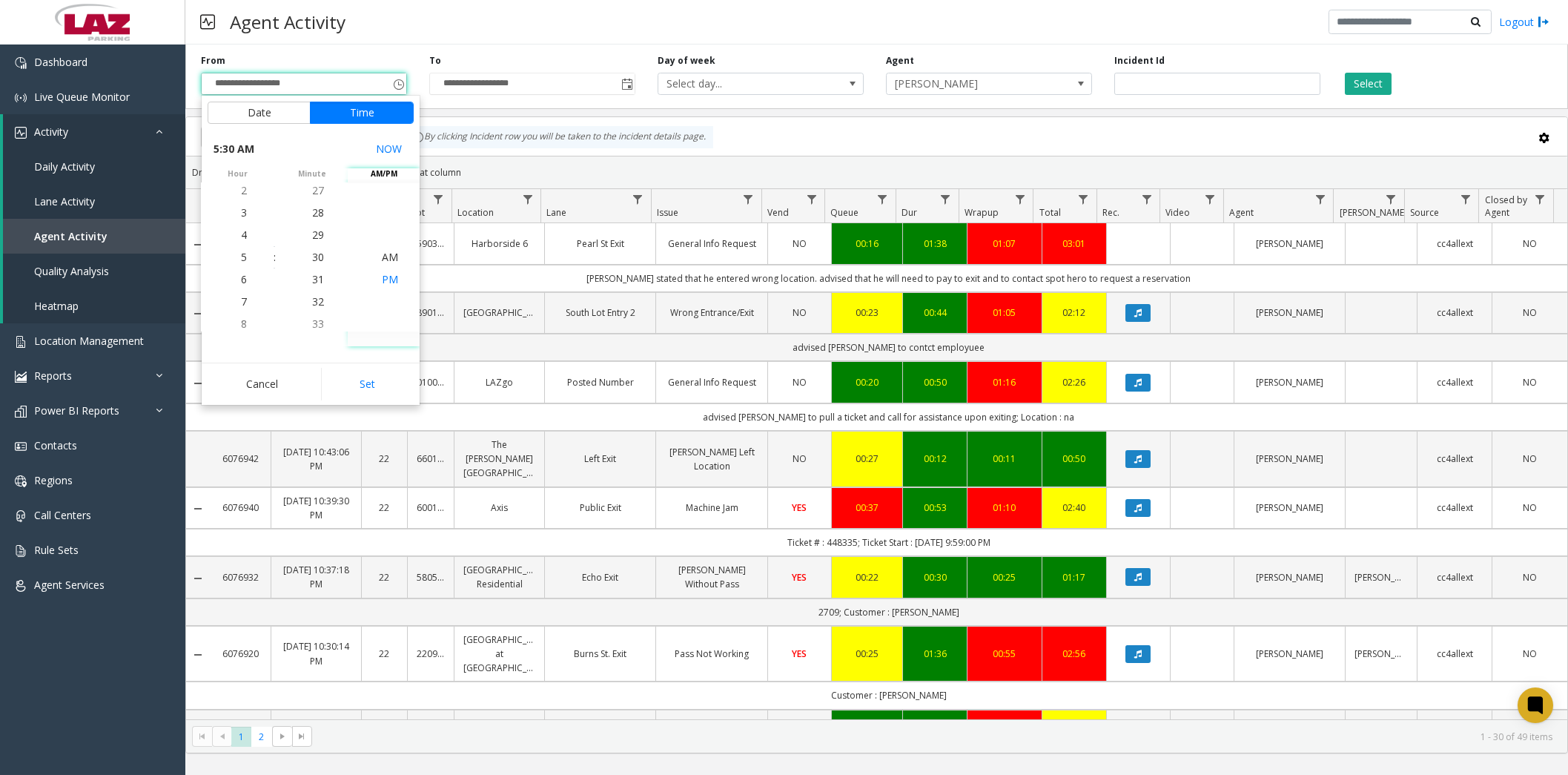
scroll to position [22, 0]
click at [393, 373] on button "Set" at bounding box center [368, 384] width 93 height 33
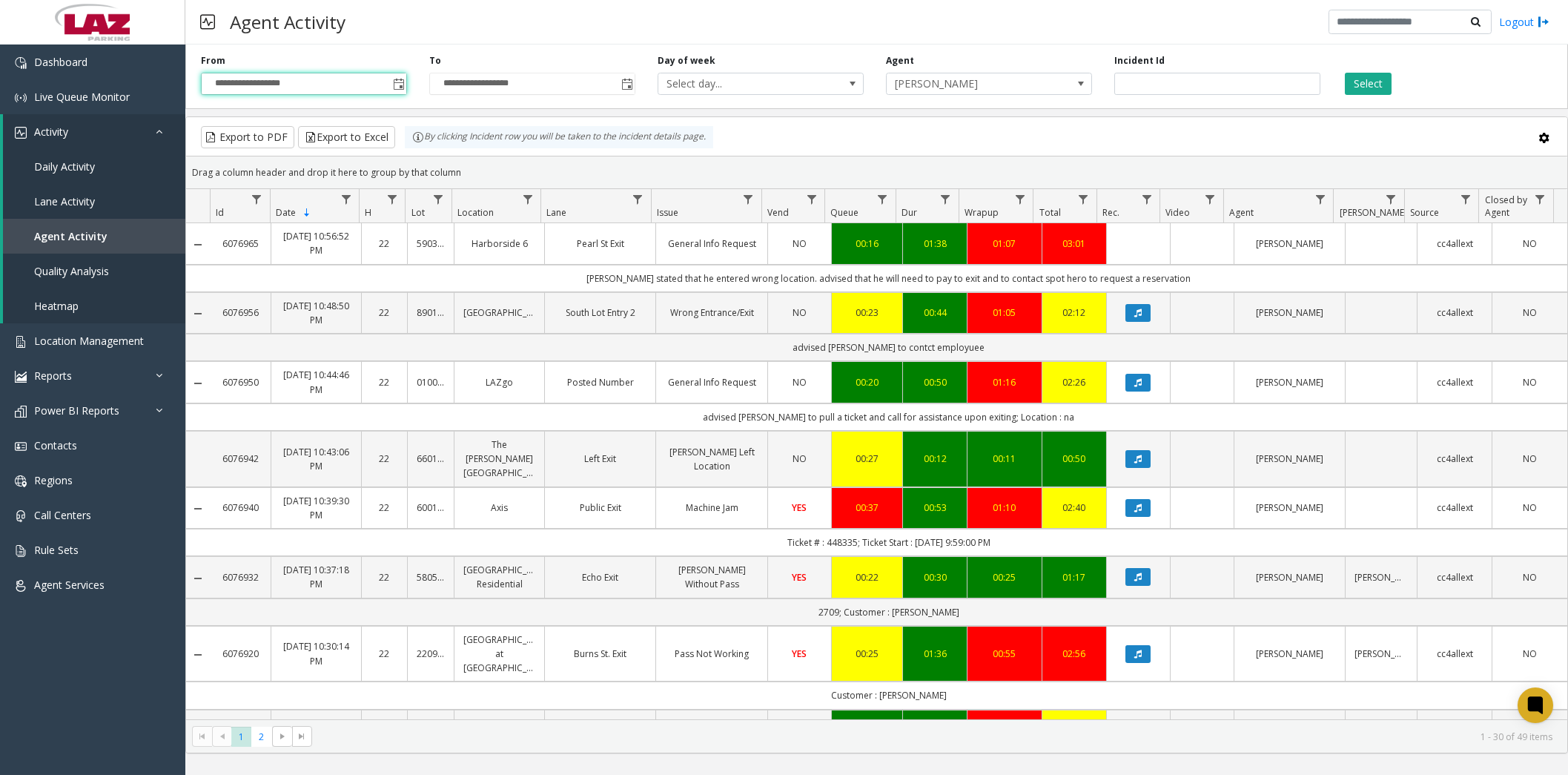
type input "**********"
click at [436, 19] on div "Agent Activity Logout" at bounding box center [876, 22] width 1382 height 45
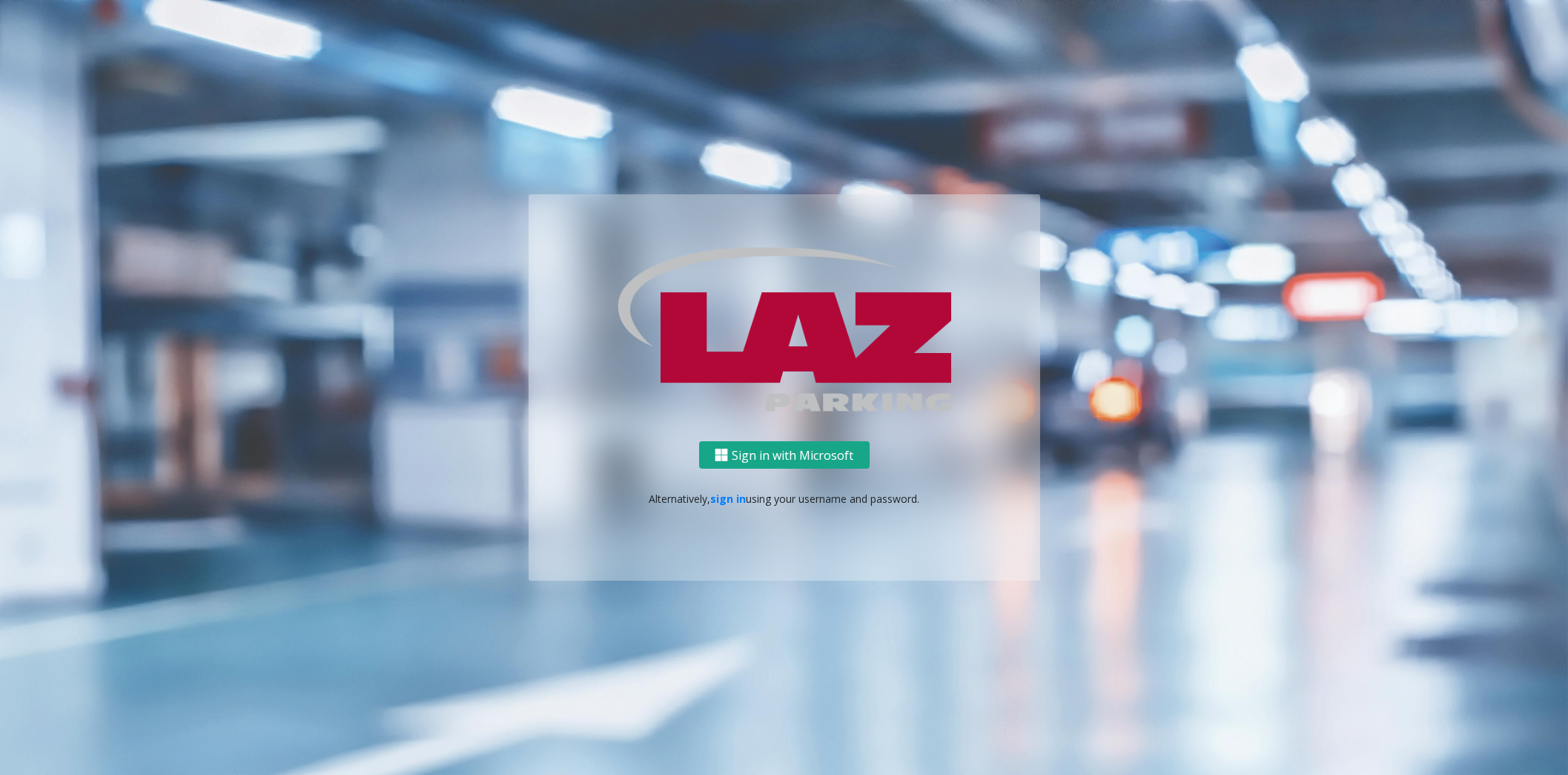
click at [818, 447] on button "Sign in with Microsoft" at bounding box center [784, 456] width 170 height 28
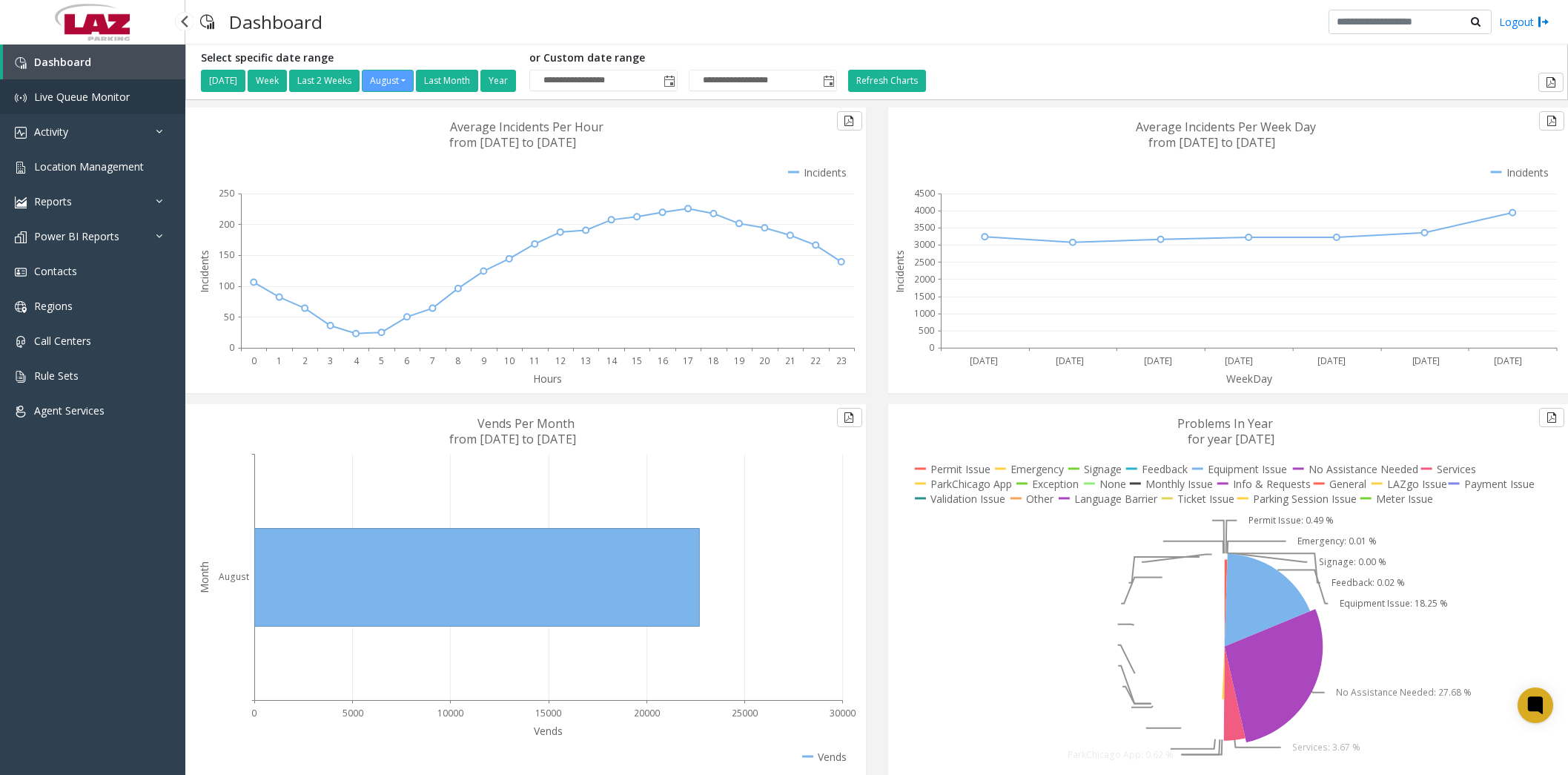
click at [75, 92] on span "Live Queue Monitor" at bounding box center [82, 97] width 95 height 14
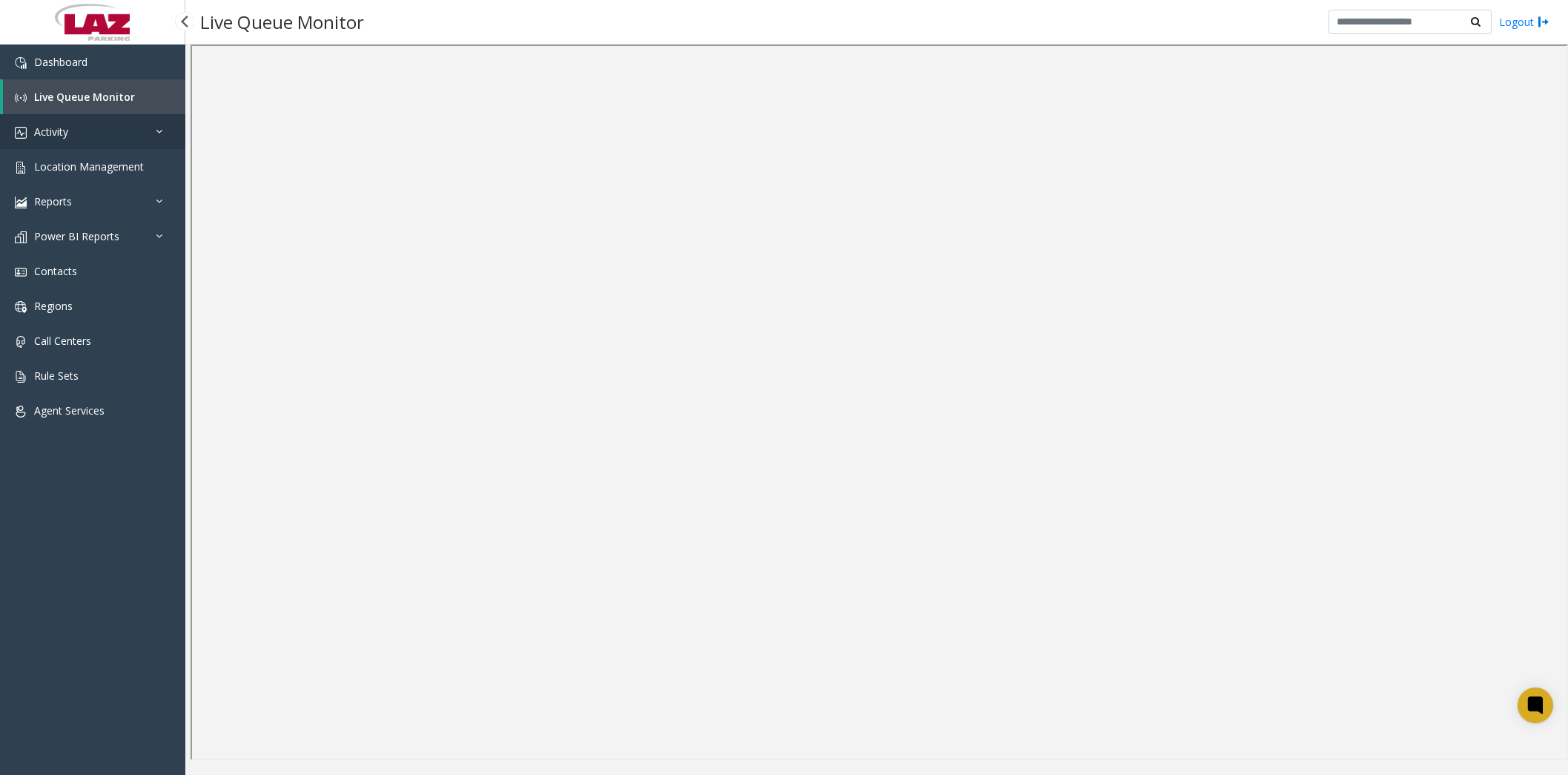
click at [56, 132] on span "Activity" at bounding box center [51, 131] width 34 height 14
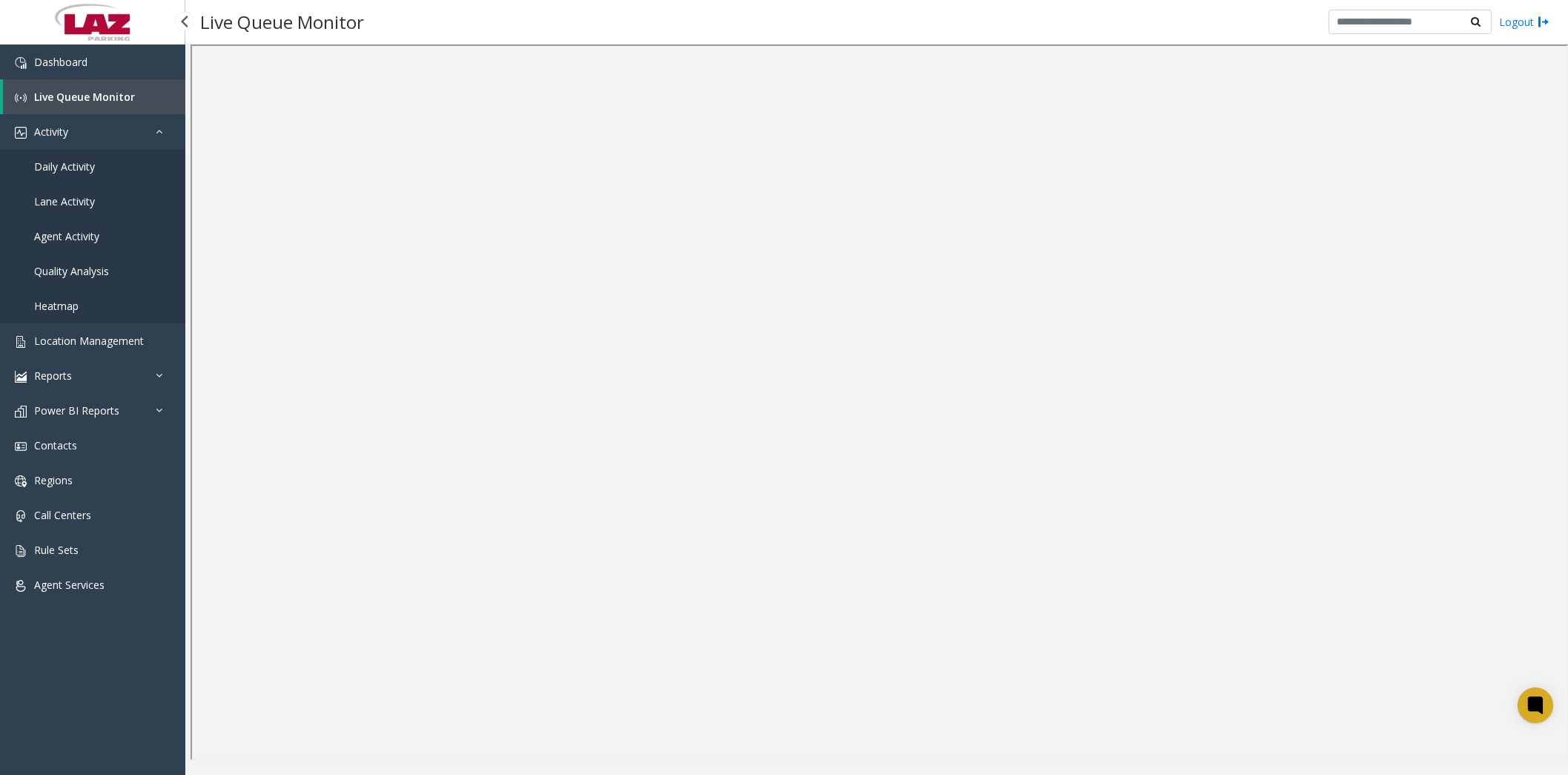
click at [88, 162] on span "Daily Activity" at bounding box center [64, 166] width 61 height 14
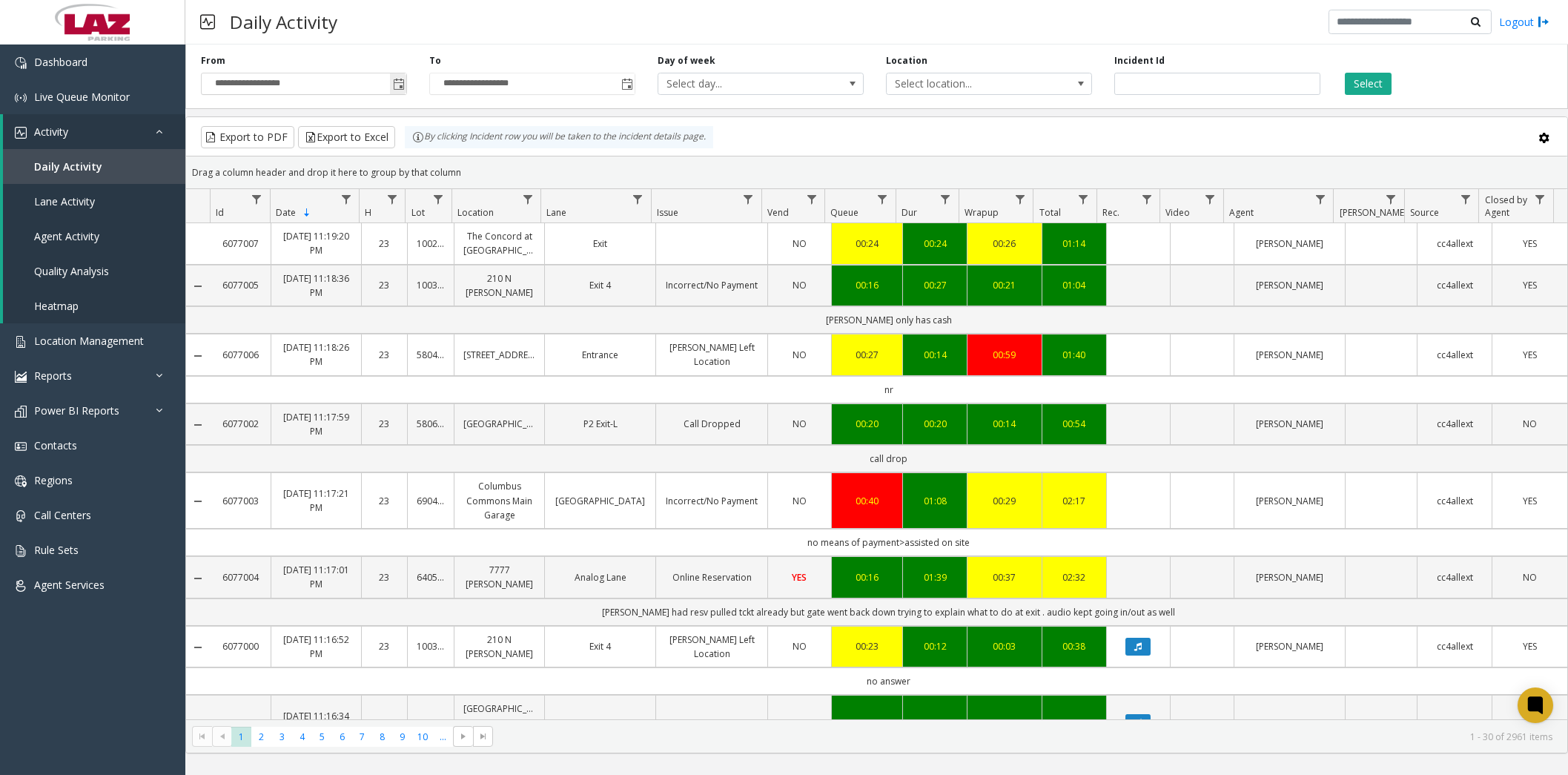
click at [396, 86] on span "Toggle popup" at bounding box center [399, 85] width 12 height 12
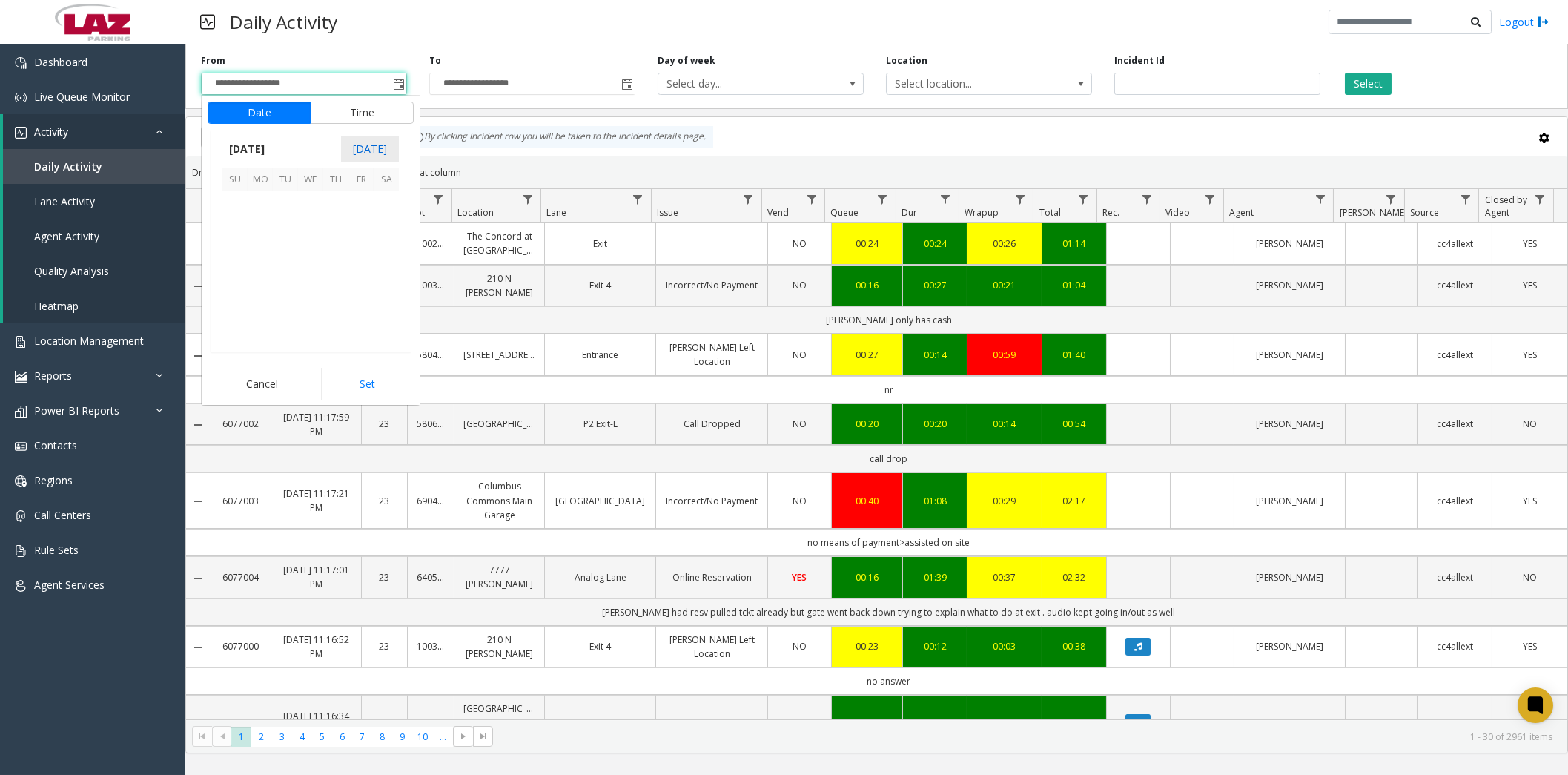
scroll to position [265959, 0]
click at [238, 304] on span "24" at bounding box center [235, 304] width 25 height 25
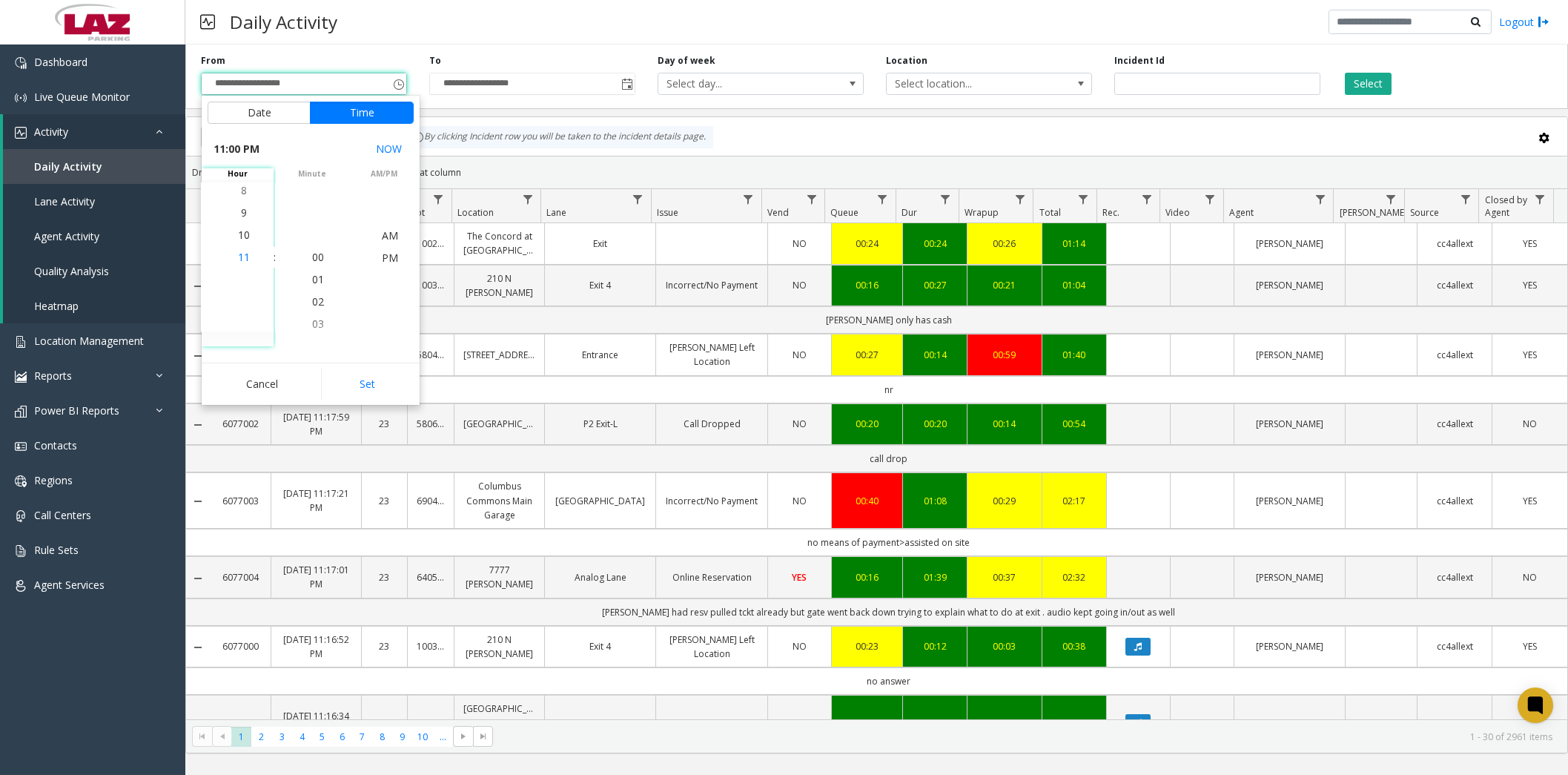
click at [242, 255] on span "11" at bounding box center [244, 257] width 12 height 14
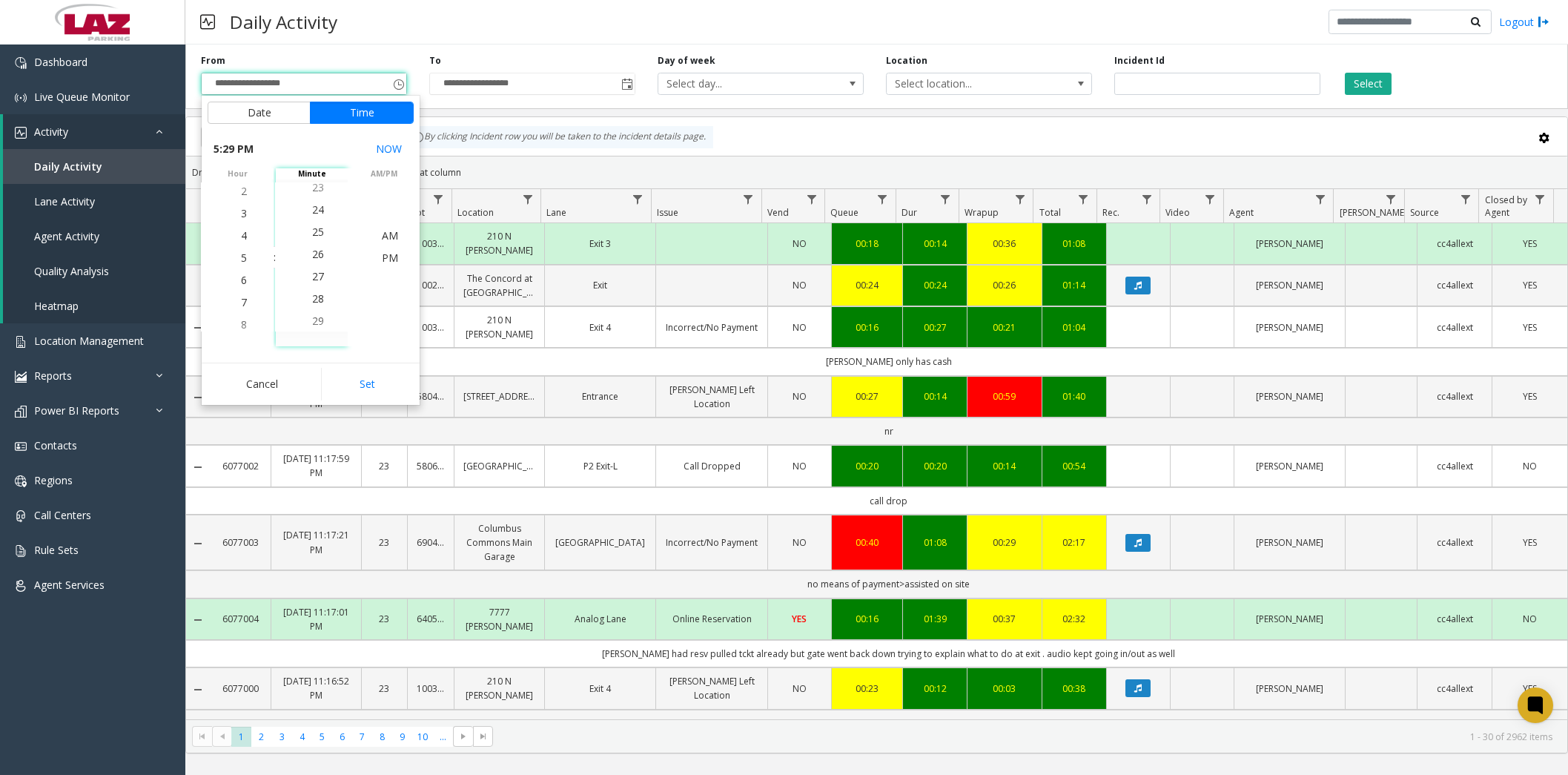
scroll to position [668, 0]
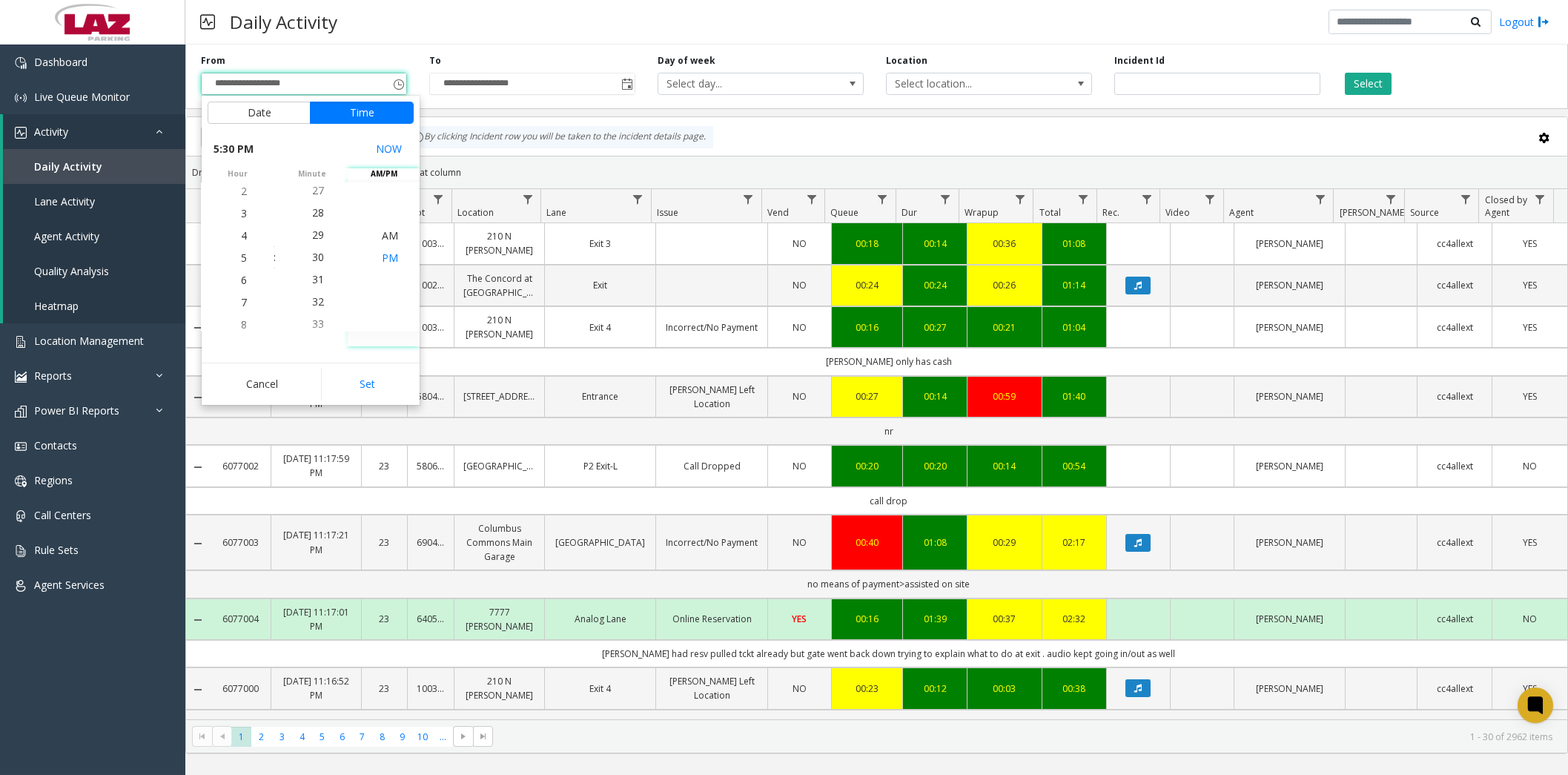
drag, startPoint x: 383, startPoint y: 257, endPoint x: 383, endPoint y: 266, distance: 9.0
click at [383, 257] on span "PM" at bounding box center [390, 258] width 16 height 14
click at [381, 379] on button "Set" at bounding box center [368, 384] width 93 height 33
type input "**********"
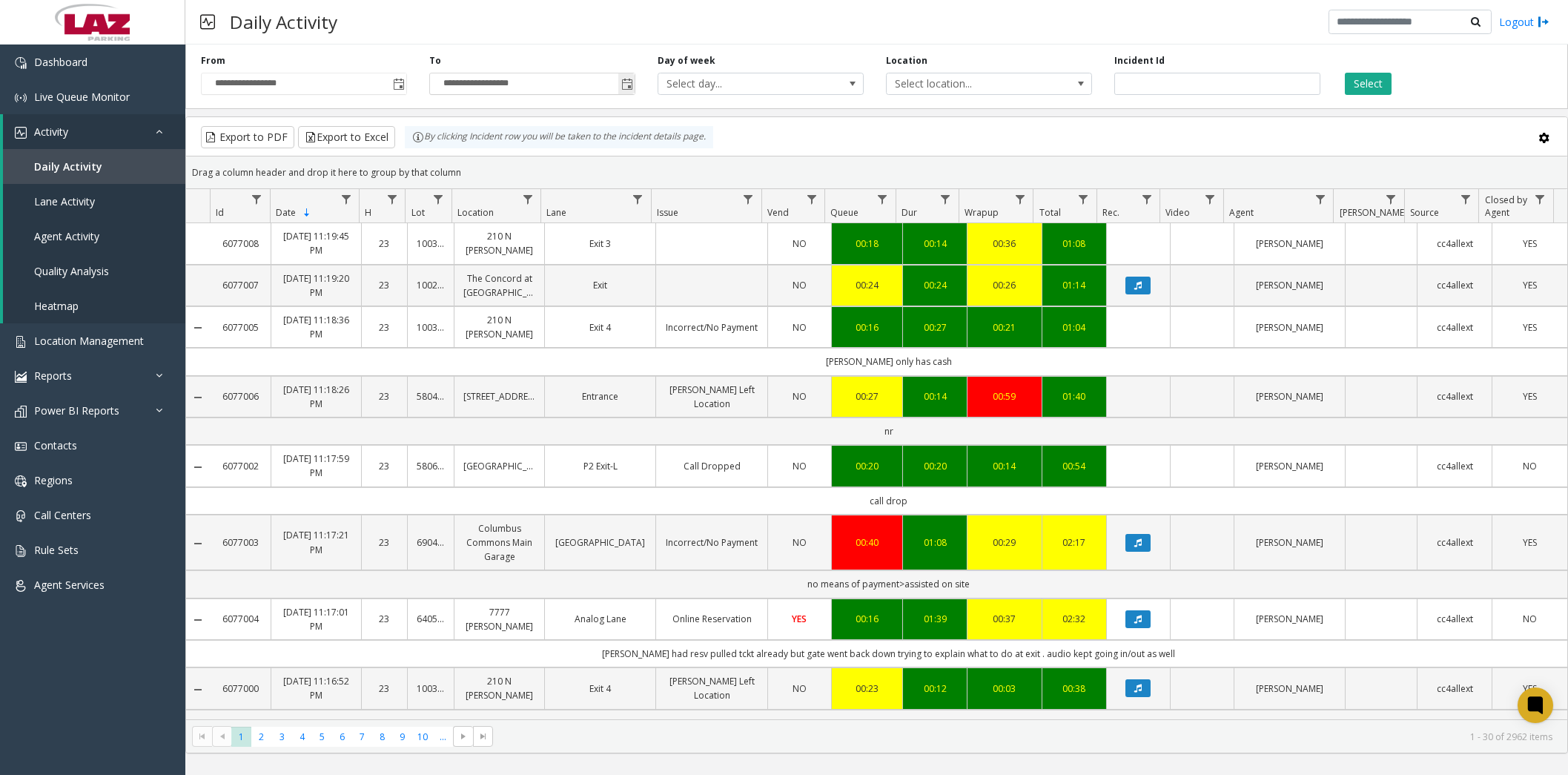
click at [625, 81] on span "Toggle popup" at bounding box center [627, 85] width 12 height 12
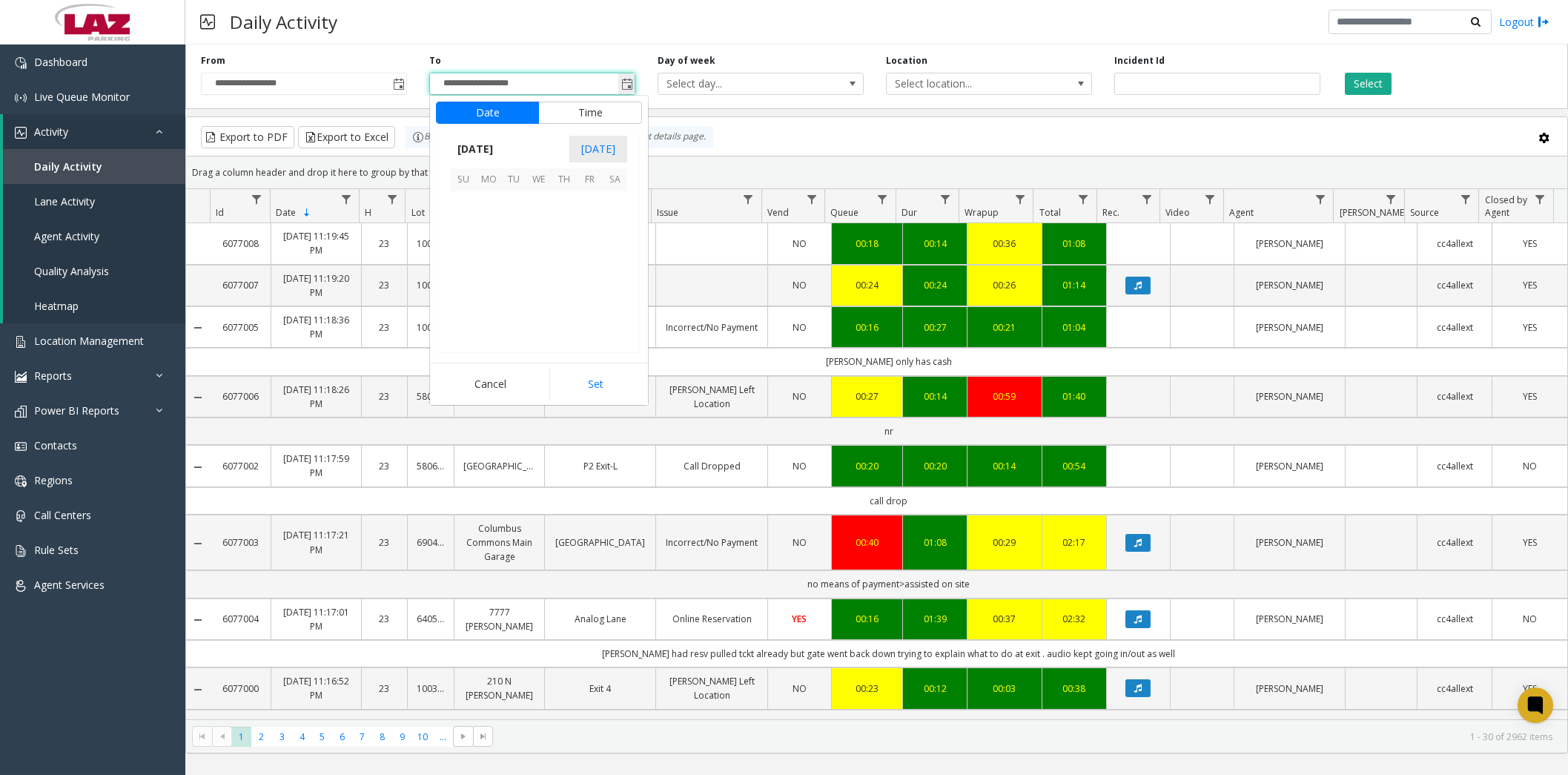
scroll to position [22, 0]
click at [464, 295] on span "24" at bounding box center [462, 304] width 25 height 25
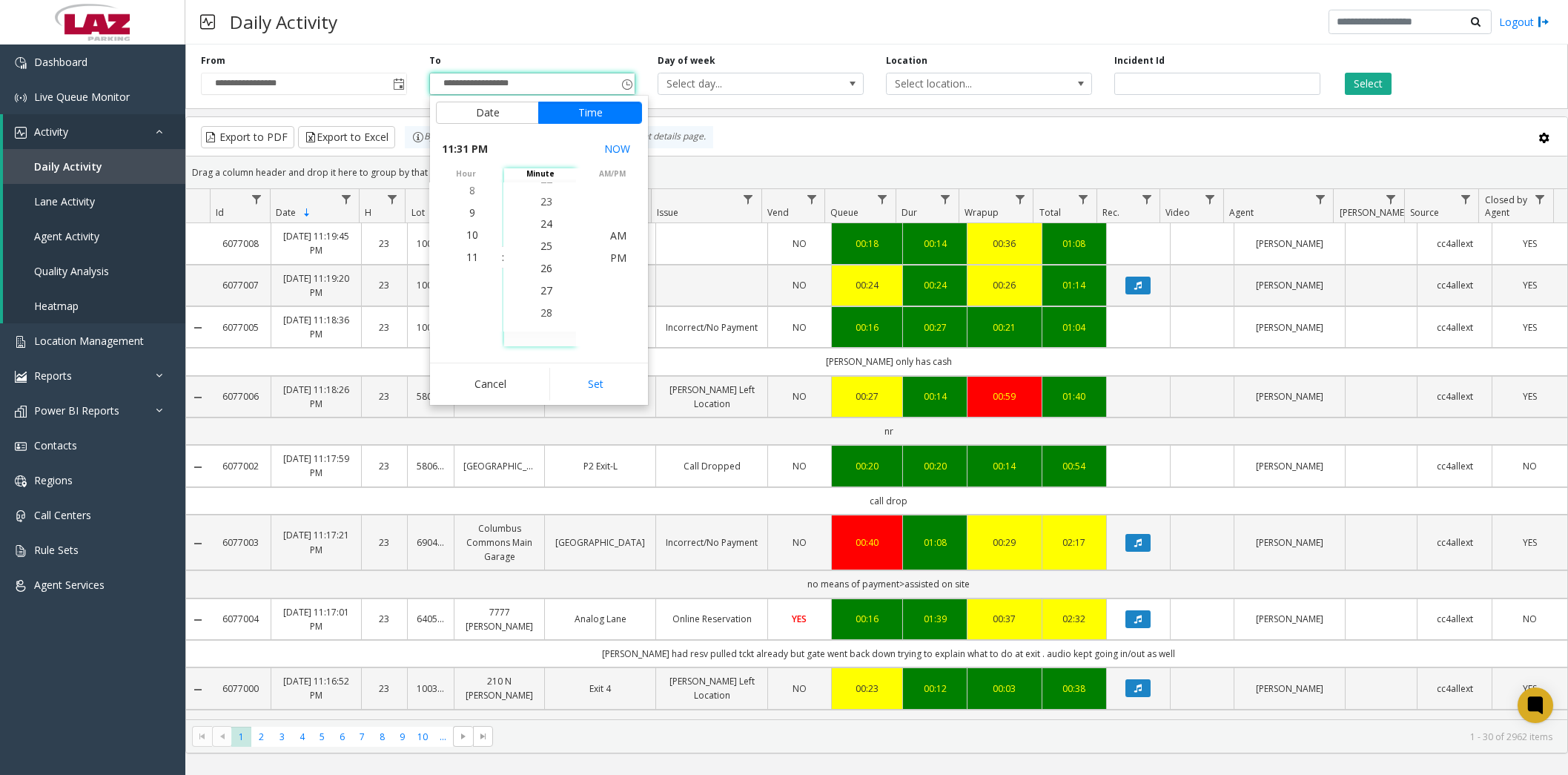
scroll to position [734, 0]
drag, startPoint x: 540, startPoint y: 193, endPoint x: 543, endPoint y: 210, distance: 17.3
click at [541, 193] on span "30" at bounding box center [546, 190] width 12 height 14
click at [618, 255] on span "PM" at bounding box center [617, 258] width 16 height 14
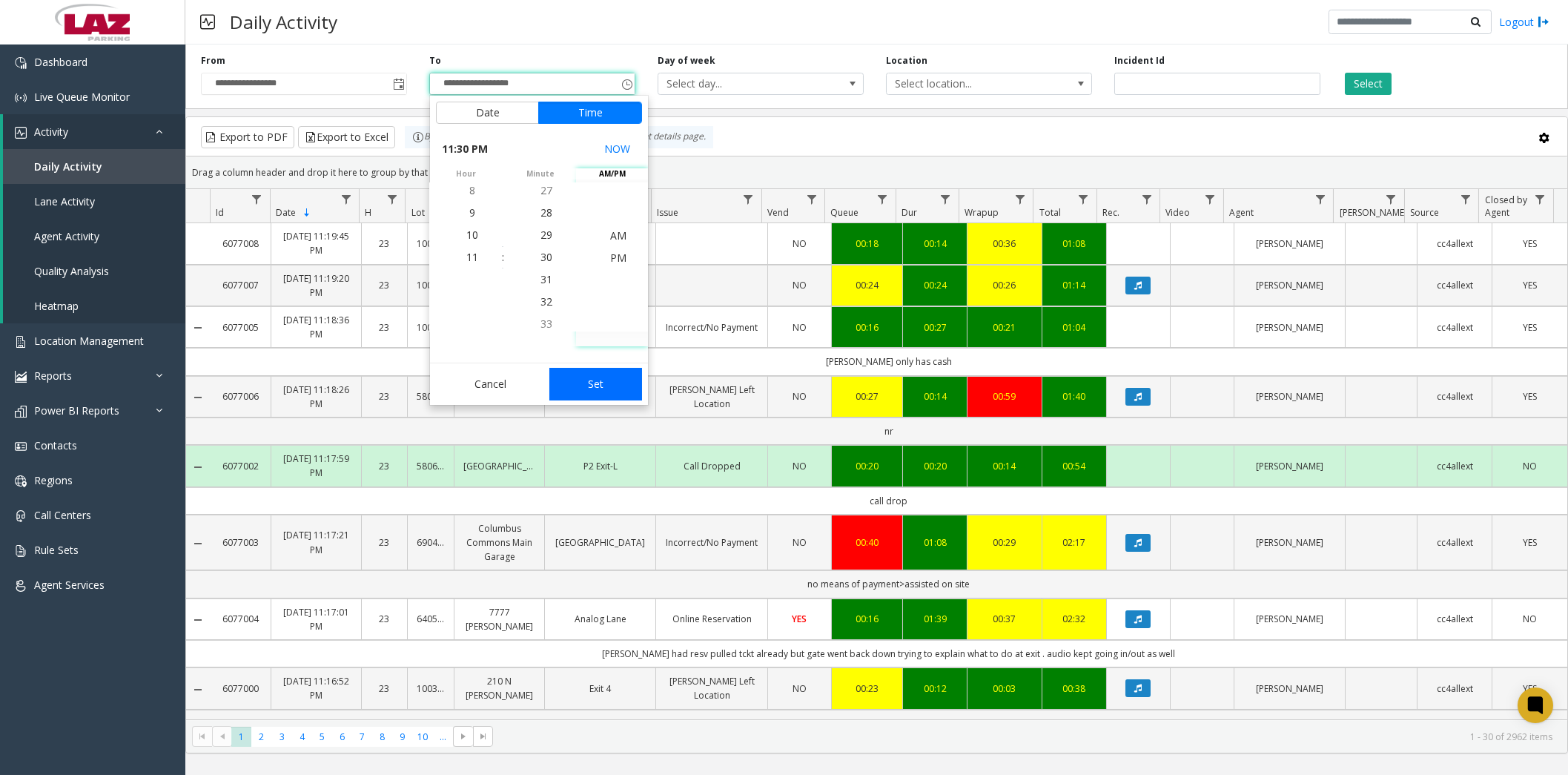
click at [603, 378] on button "Set" at bounding box center [596, 384] width 93 height 33
type input "**********"
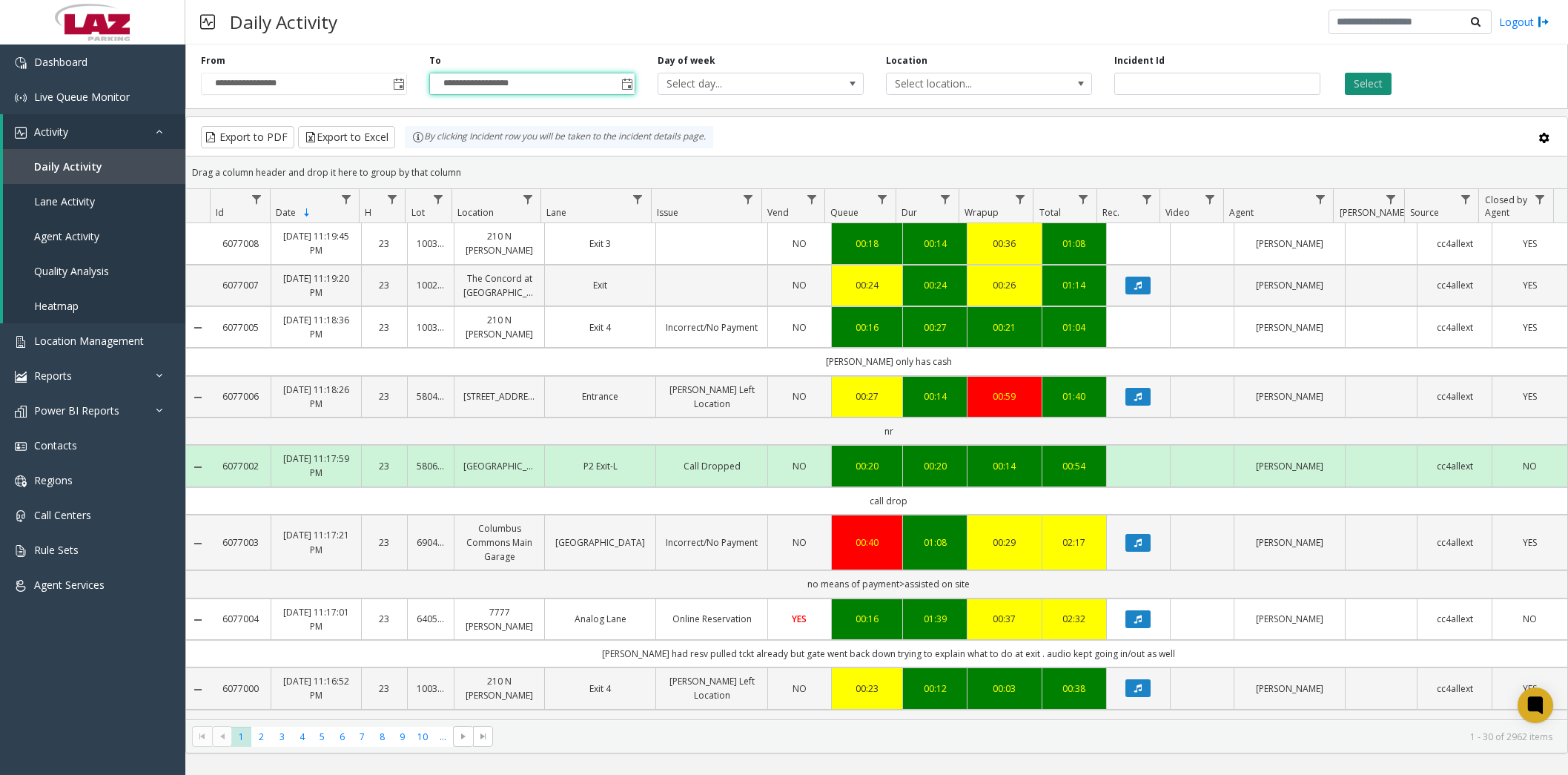
click at [1372, 80] on button "Select" at bounding box center [1367, 84] width 47 height 22
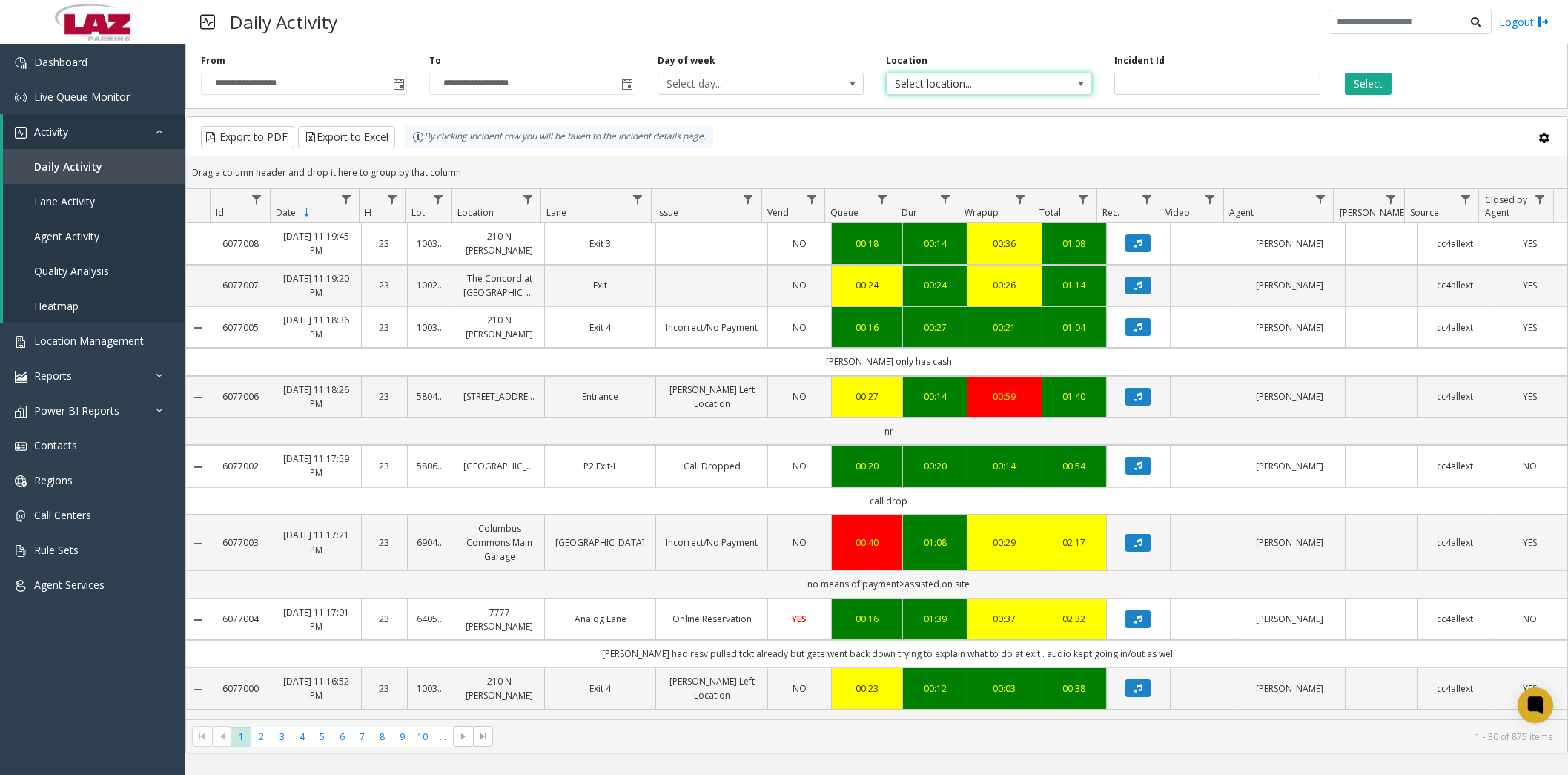
click at [1086, 84] on span at bounding box center [1081, 84] width 12 height 12
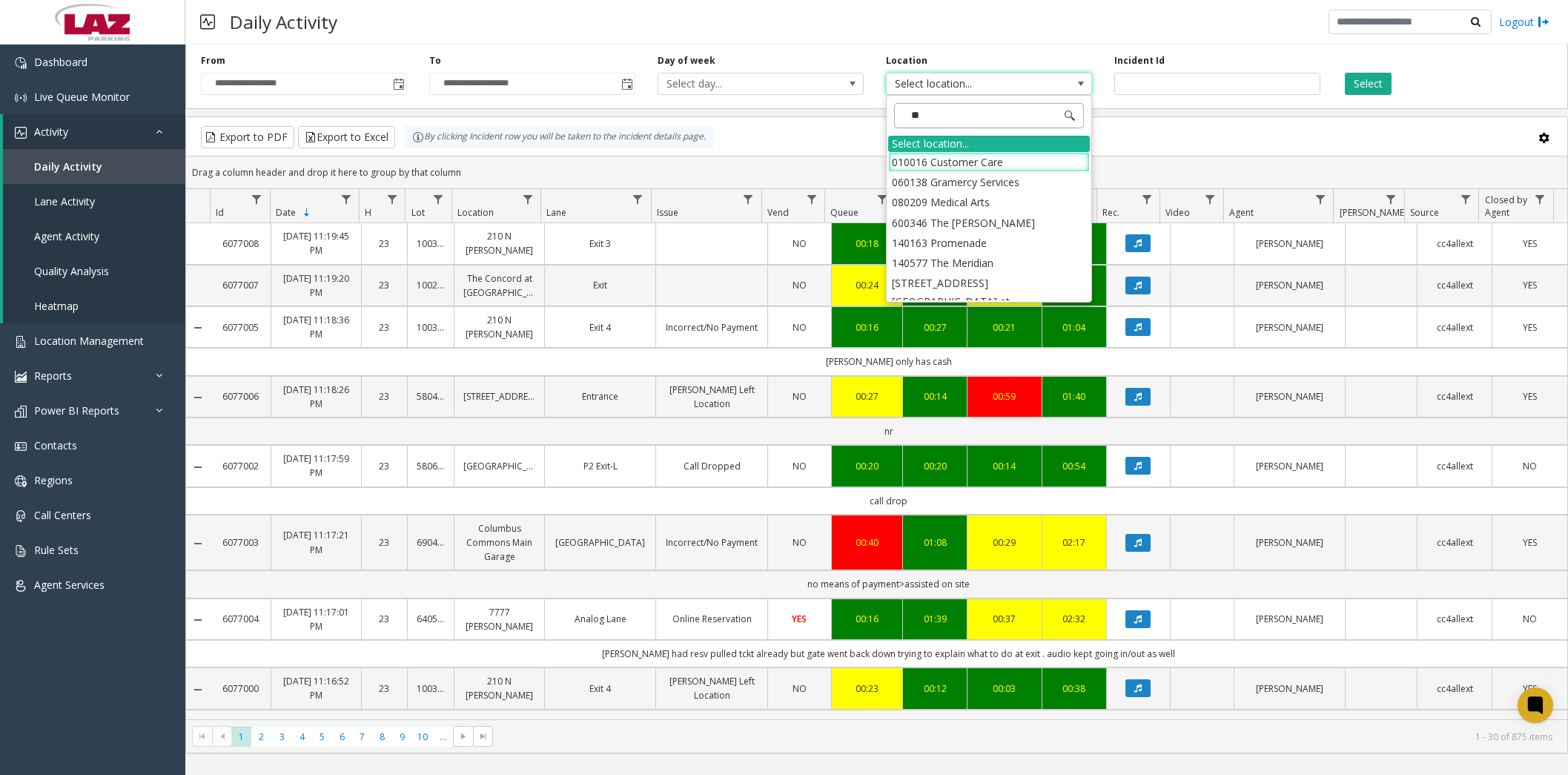
type input "*****"
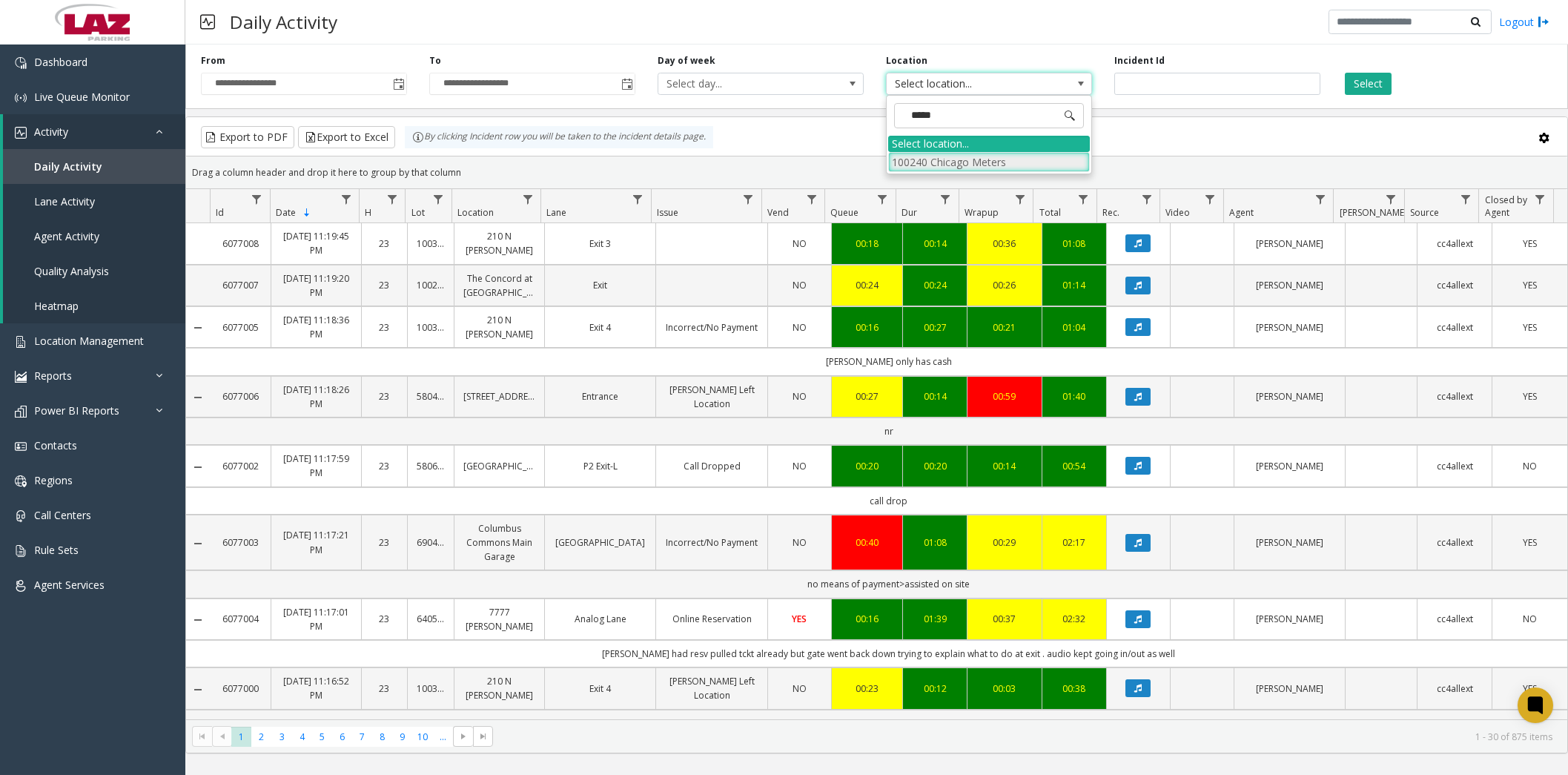
click at [1029, 158] on li "100240 Chicago Meters" at bounding box center [988, 162] width 202 height 20
click at [1380, 91] on button "Select" at bounding box center [1367, 84] width 47 height 22
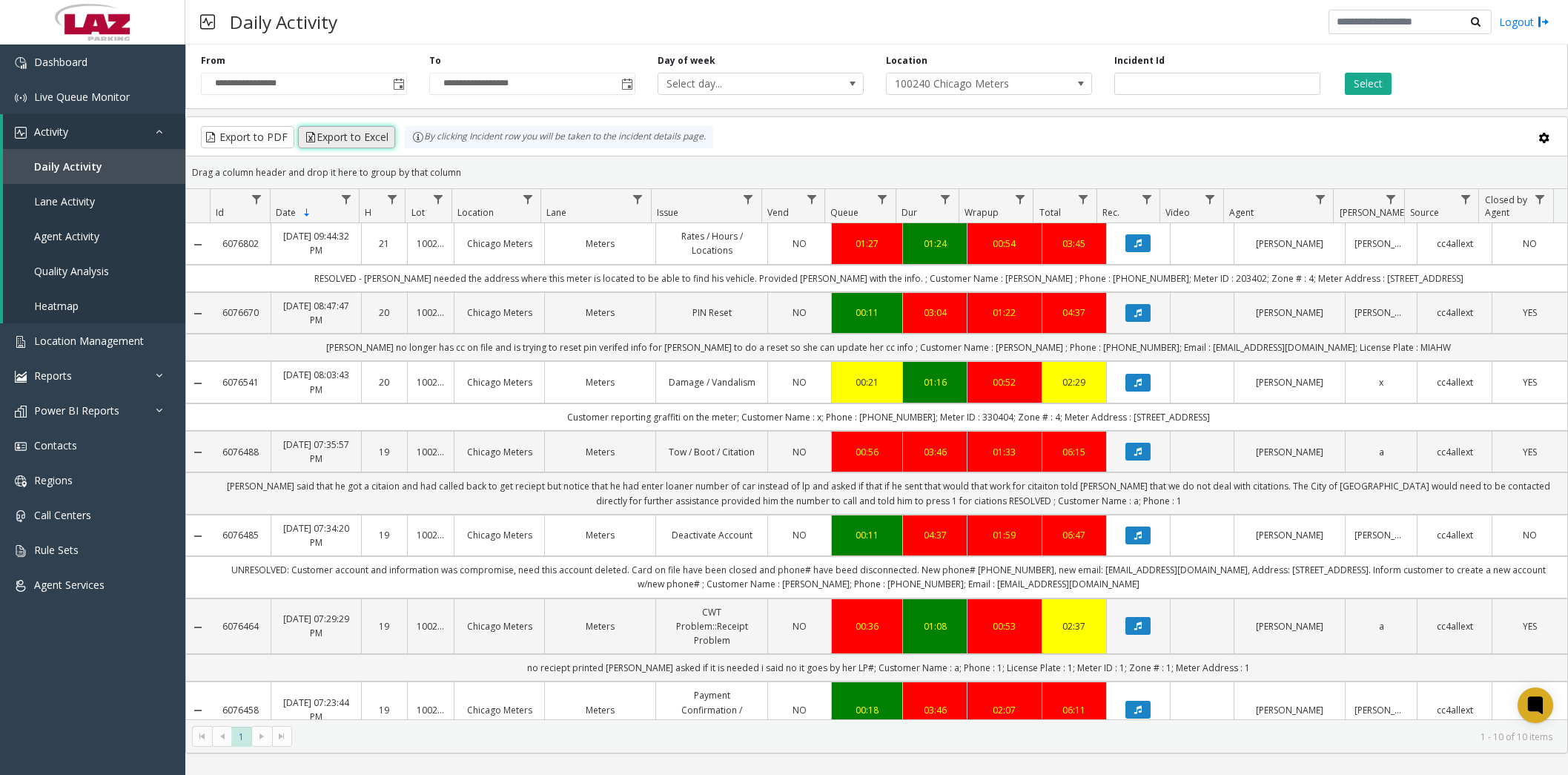
click at [364, 138] on button "Export to Excel" at bounding box center [347, 137] width 97 height 22
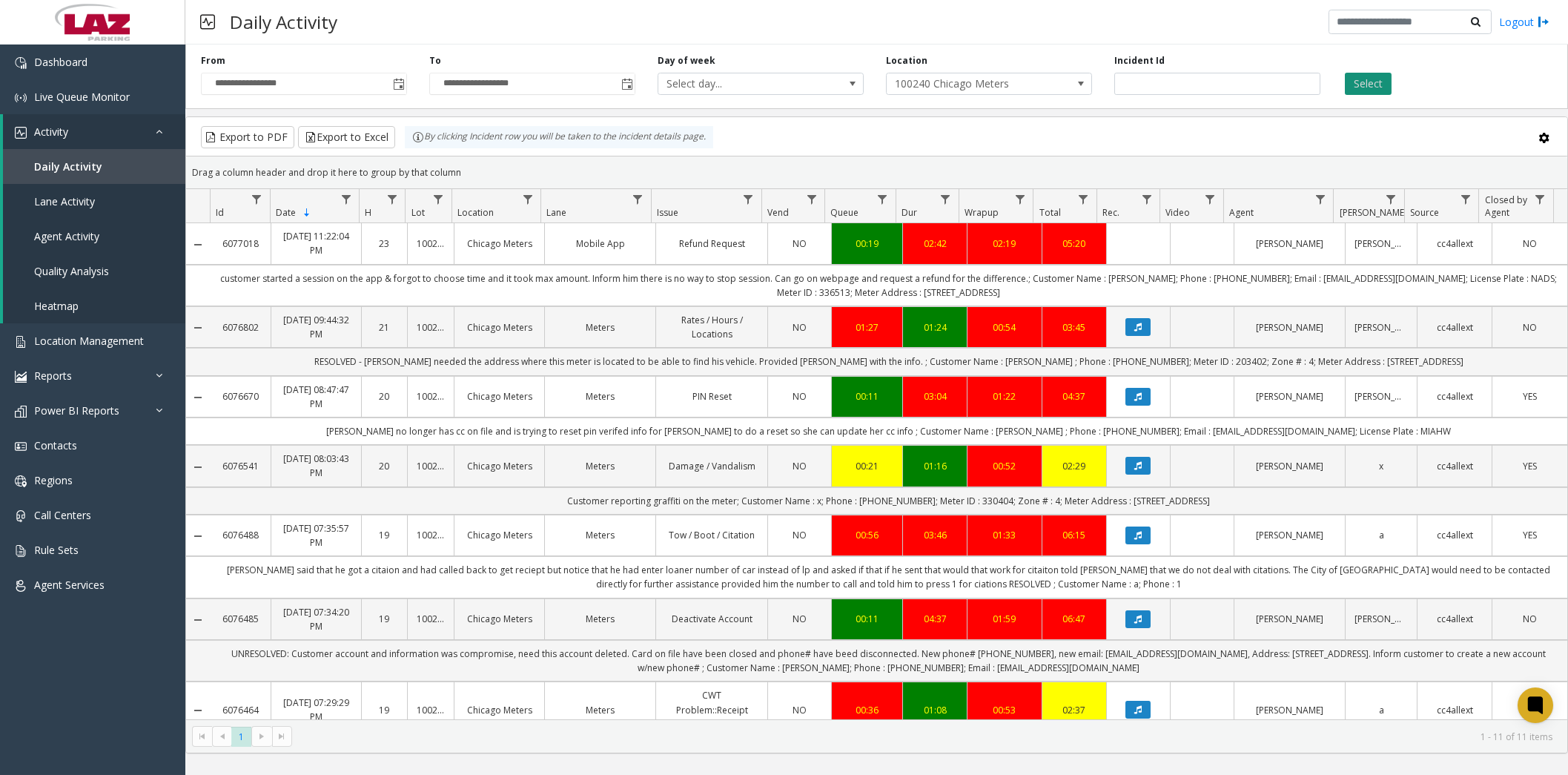
click at [1360, 89] on button "Select" at bounding box center [1367, 84] width 47 height 22
click at [355, 132] on button "Export to Excel" at bounding box center [347, 137] width 97 height 22
